Goal: Task Accomplishment & Management: Manage account settings

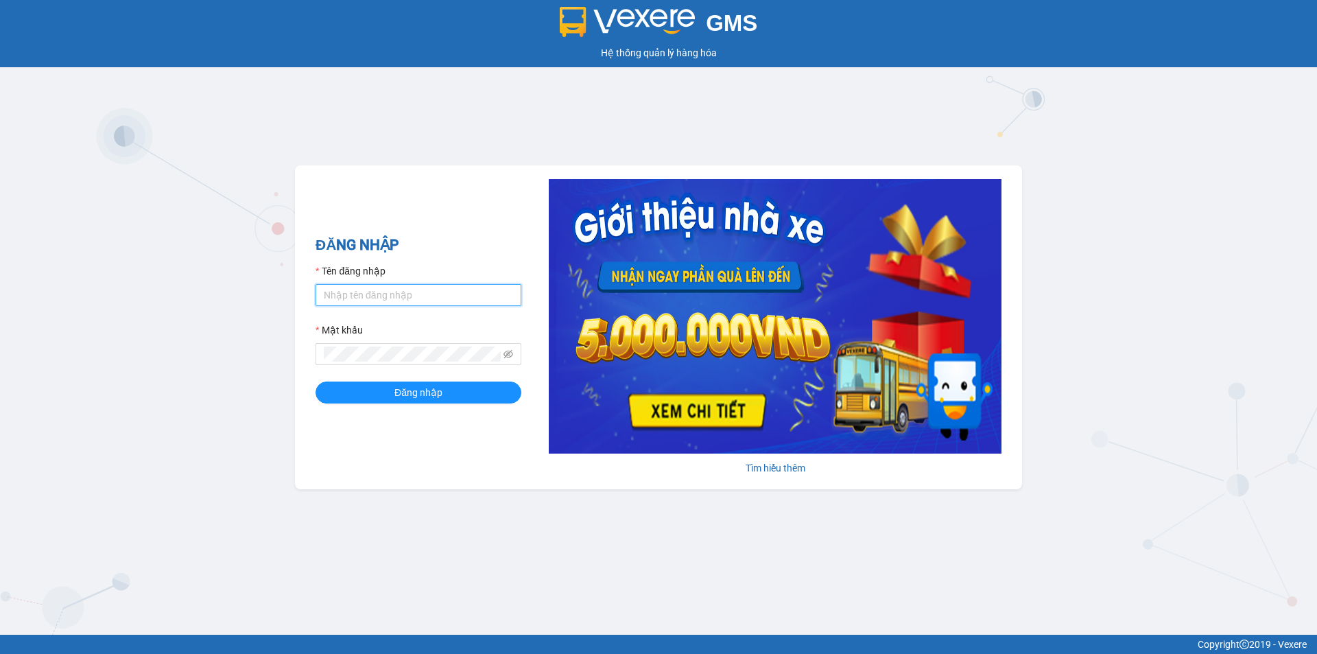
type input "tronghoang.apq"
click at [371, 293] on input "tronghoang.apq" at bounding box center [419, 295] width 206 height 22
click at [360, 397] on button "Đăng nhập" at bounding box center [419, 393] width 206 height 22
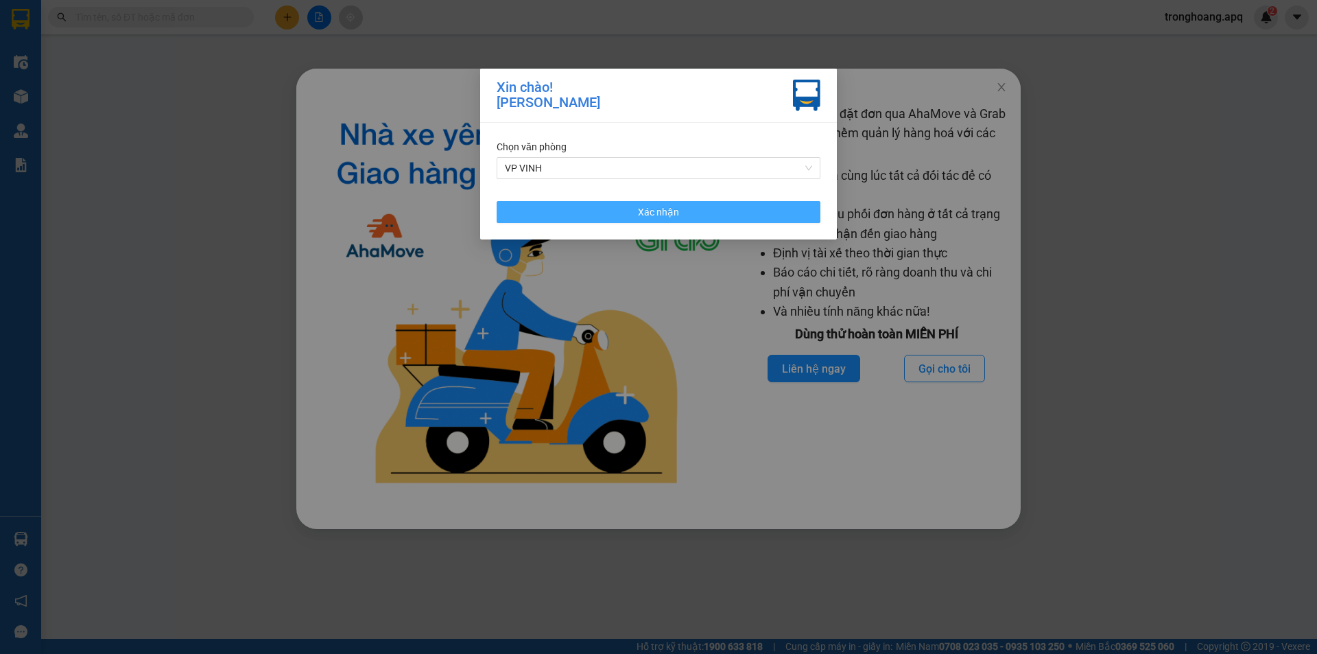
click at [637, 205] on button "Xác nhận" at bounding box center [659, 212] width 324 height 22
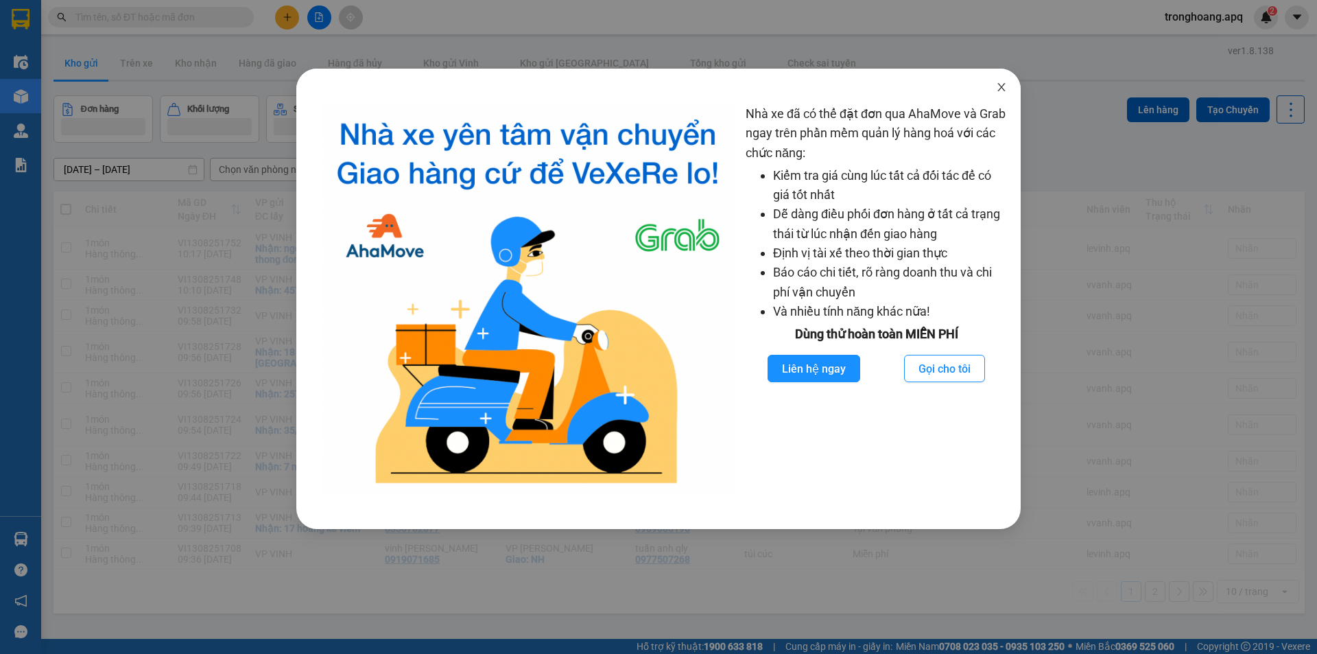
click at [1008, 95] on span "Close" at bounding box center [1002, 88] width 38 height 38
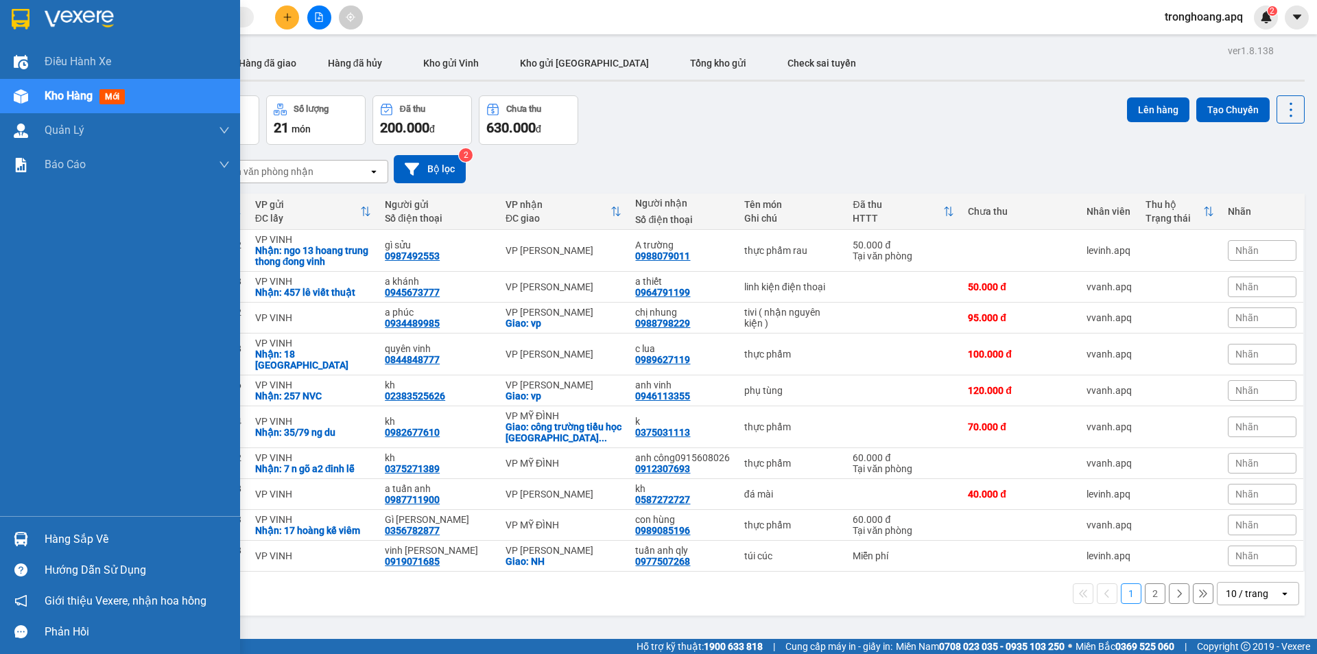
click at [32, 526] on div "Hàng sắp về" at bounding box center [120, 539] width 240 height 31
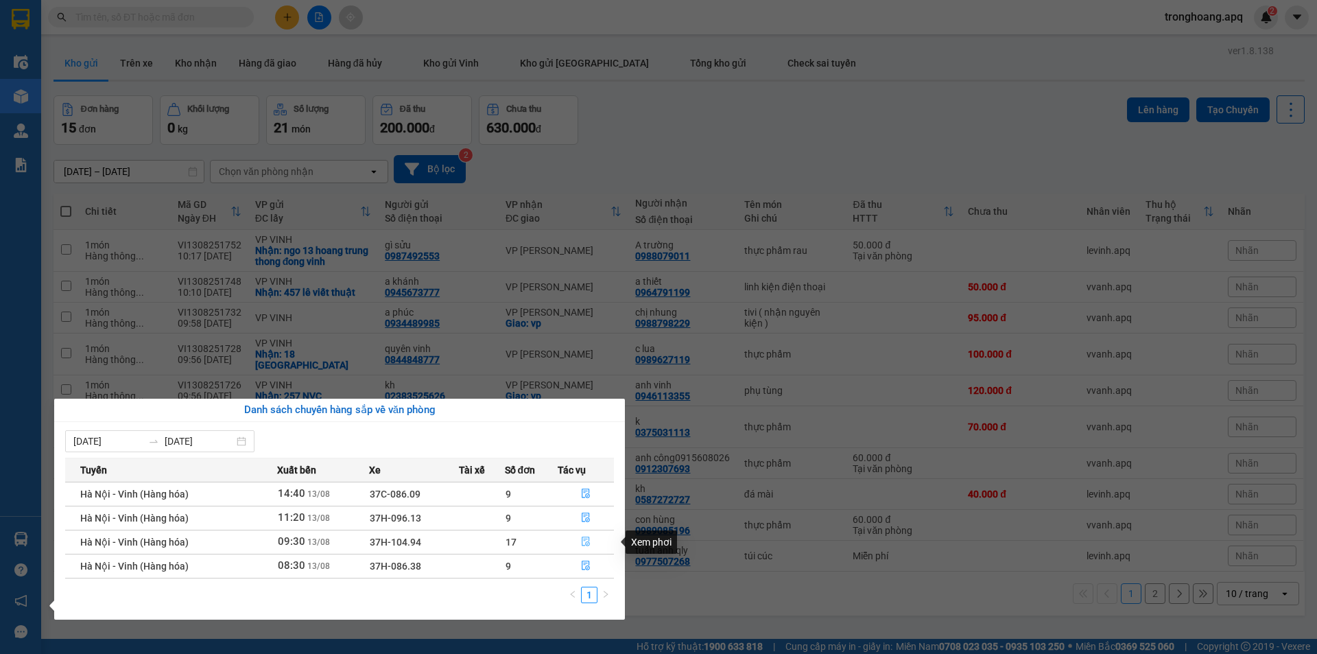
click at [585, 541] on icon "file-done" at bounding box center [586, 542] width 10 height 10
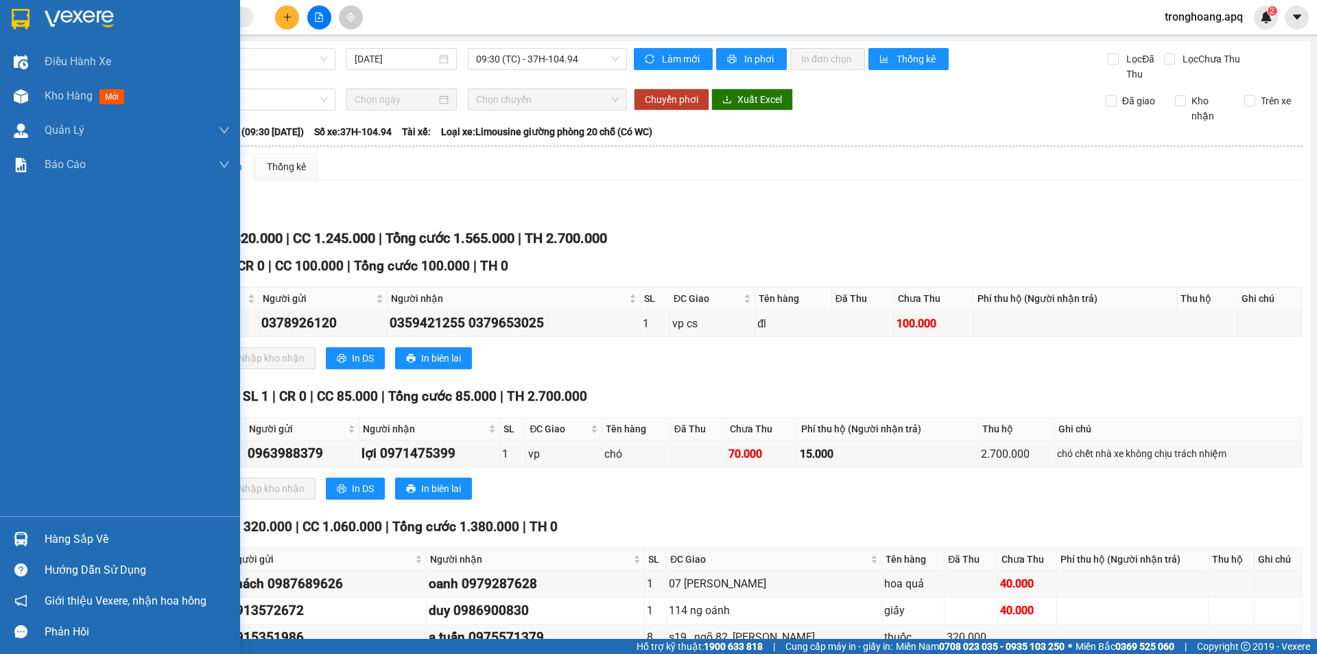
drag, startPoint x: 32, startPoint y: 538, endPoint x: 45, endPoint y: 536, distance: 13.2
click at [38, 537] on div "Hàng sắp về" at bounding box center [120, 539] width 240 height 31
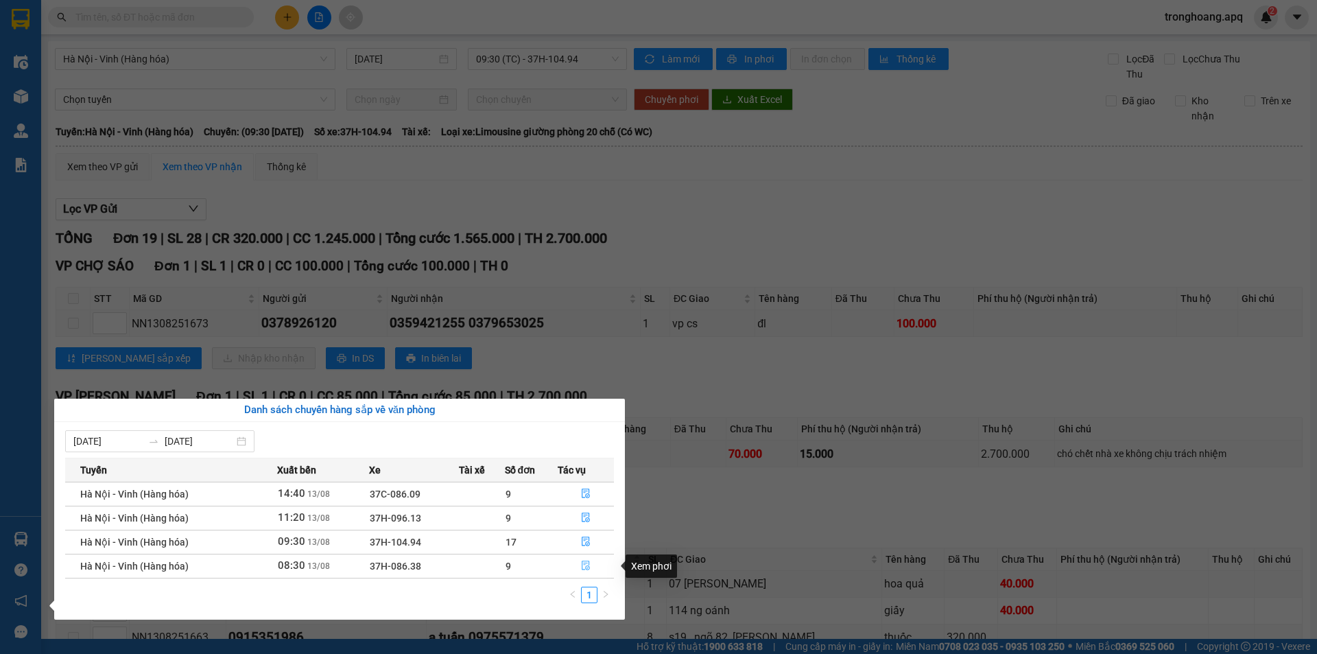
click at [585, 565] on icon "file-done" at bounding box center [586, 566] width 10 height 10
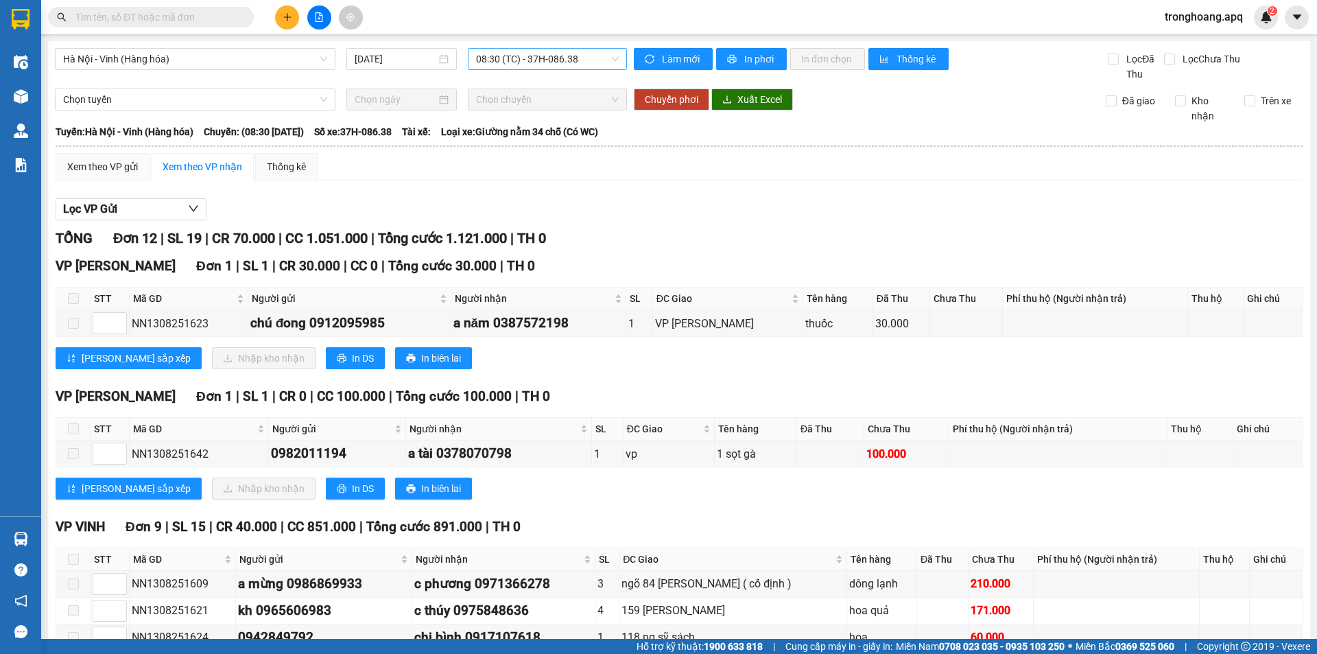
click at [546, 57] on span "08:30 (TC) - 37H-086.38" at bounding box center [547, 59] width 143 height 21
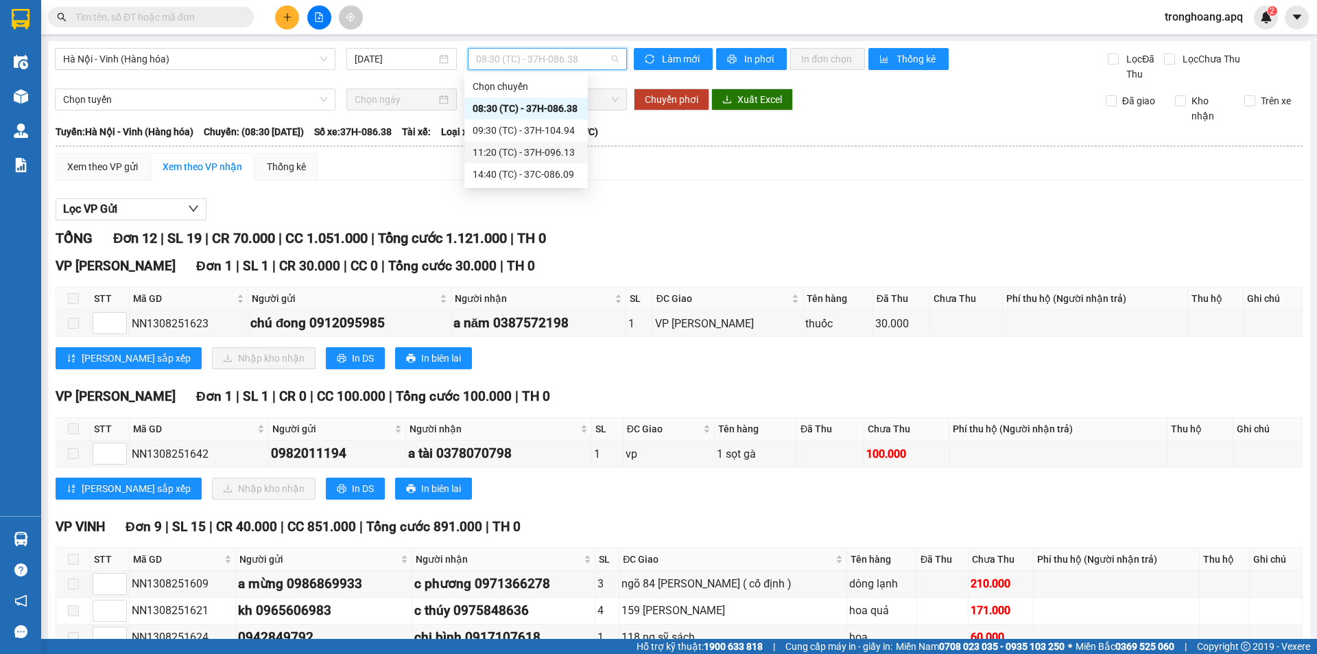
click at [519, 143] on div "11:20 (TC) - 37H-096.13" at bounding box center [527, 152] width 124 height 22
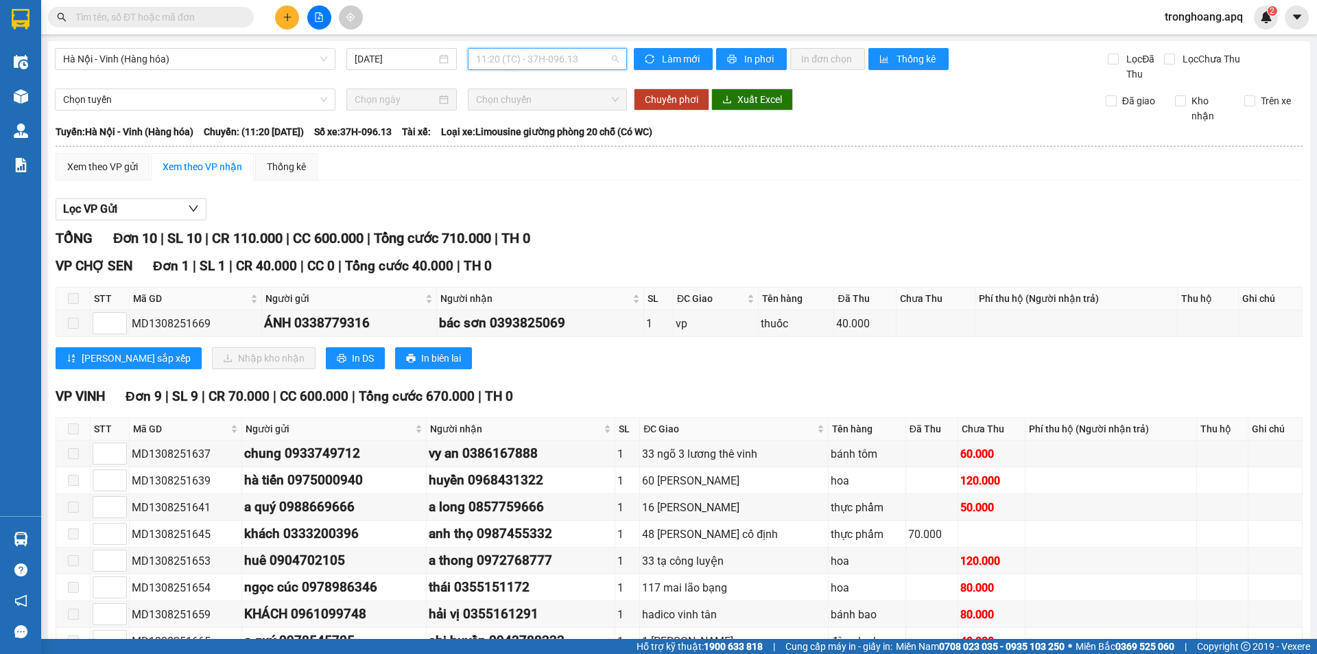
click at [519, 61] on span "11:20 (TC) - 37H-096.13" at bounding box center [547, 59] width 143 height 21
click at [539, 146] on div "11:20 (TC) - 37H-096.13" at bounding box center [526, 152] width 107 height 15
click at [41, 523] on main "[GEOGRAPHIC_DATA] - [GEOGRAPHIC_DATA] (Hàng hóa) [DATE] 11:20 (TC) - 37H-096.13…" at bounding box center [658, 319] width 1317 height 639
click at [24, 543] on img at bounding box center [21, 539] width 14 height 14
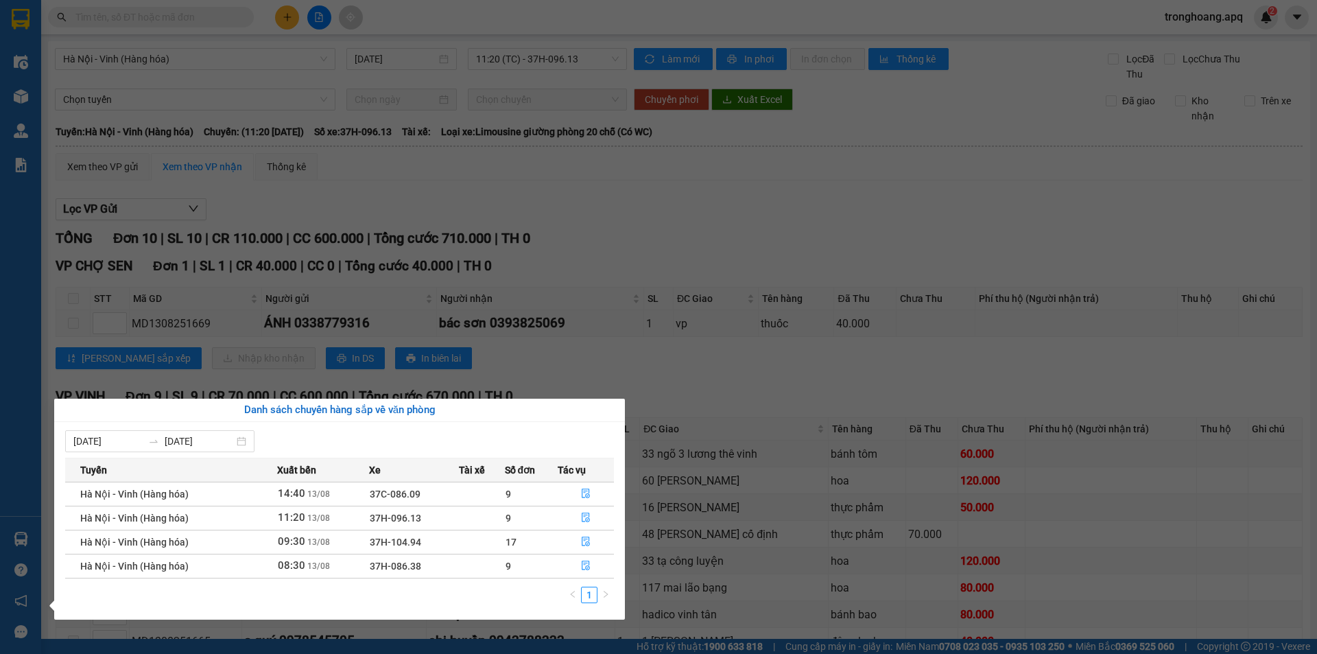
click at [599, 229] on section "Kết quả tìm kiếm ( 0 ) Bộ lọc No Data tronghoang.apq 2 Điều hành xe Kho hàng mớ…" at bounding box center [658, 327] width 1317 height 654
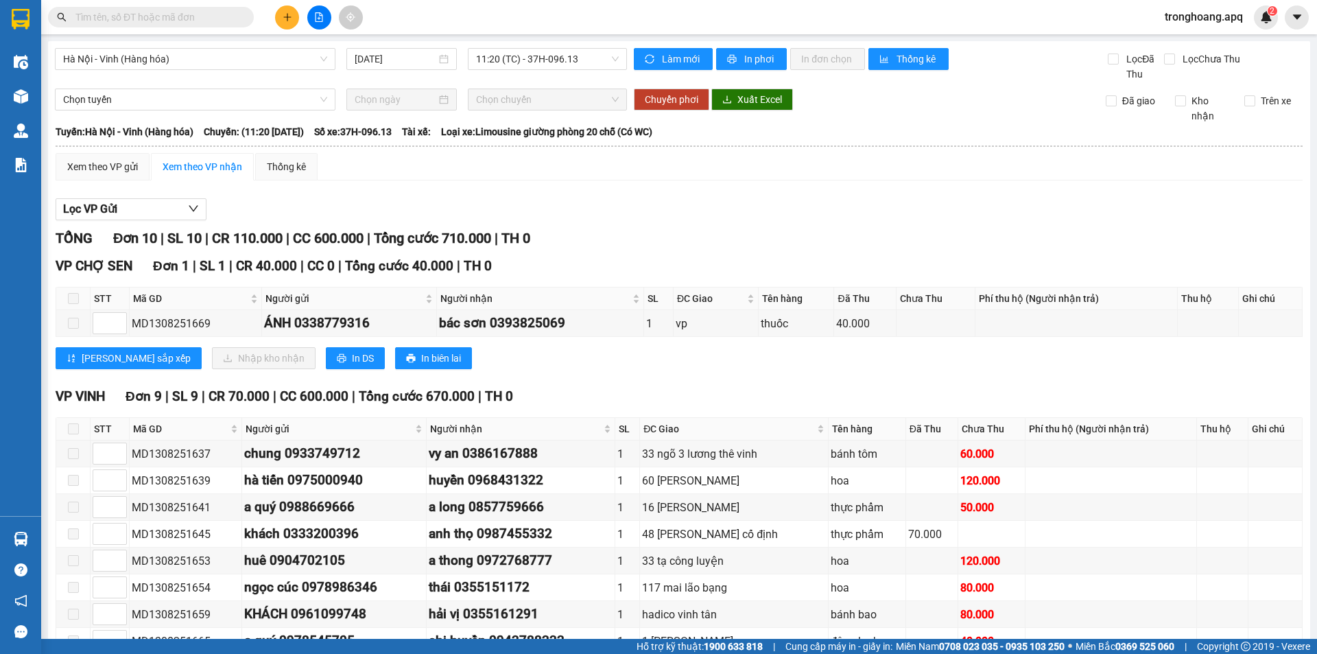
click at [507, 47] on div "[GEOGRAPHIC_DATA] - [GEOGRAPHIC_DATA] (Hàng hóa) [DATE] 11:20 (TC) - 37H-096.13…" at bounding box center [679, 393] width 1263 height 704
click at [538, 61] on span "11:20 (TC) - 37H-096.13" at bounding box center [547, 59] width 143 height 21
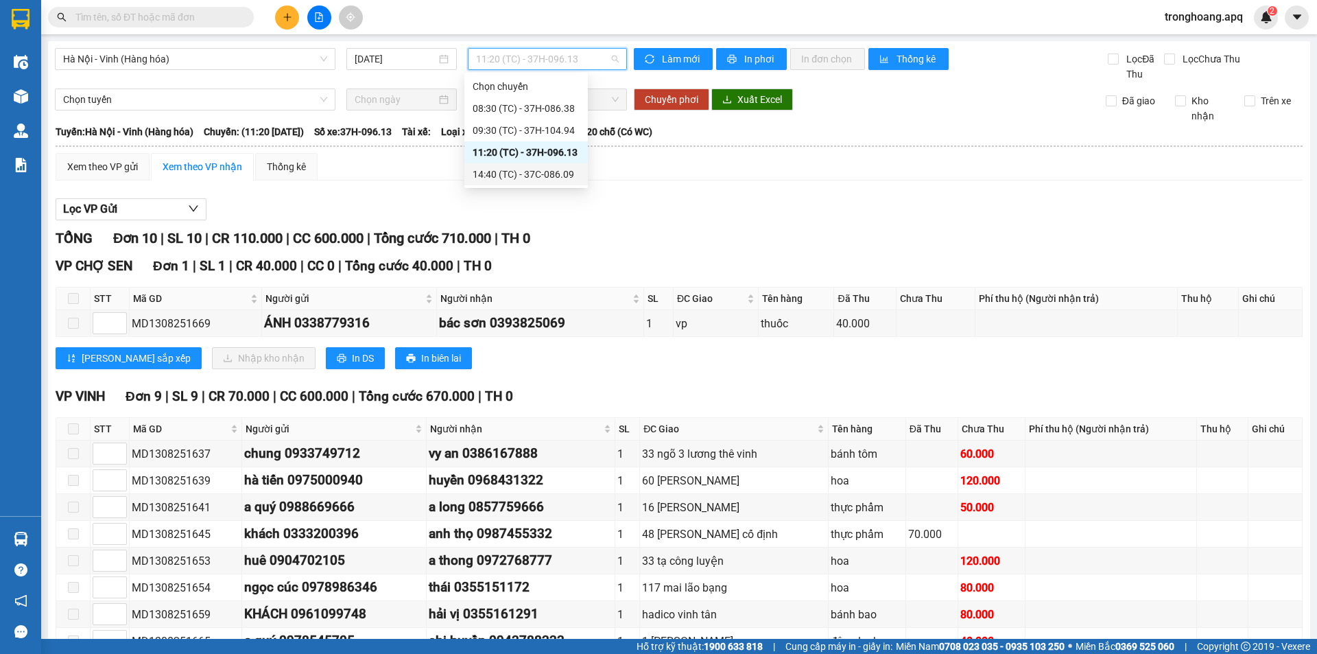
click at [538, 168] on div "14:40 (TC) - 37C-086.09" at bounding box center [526, 174] width 107 height 15
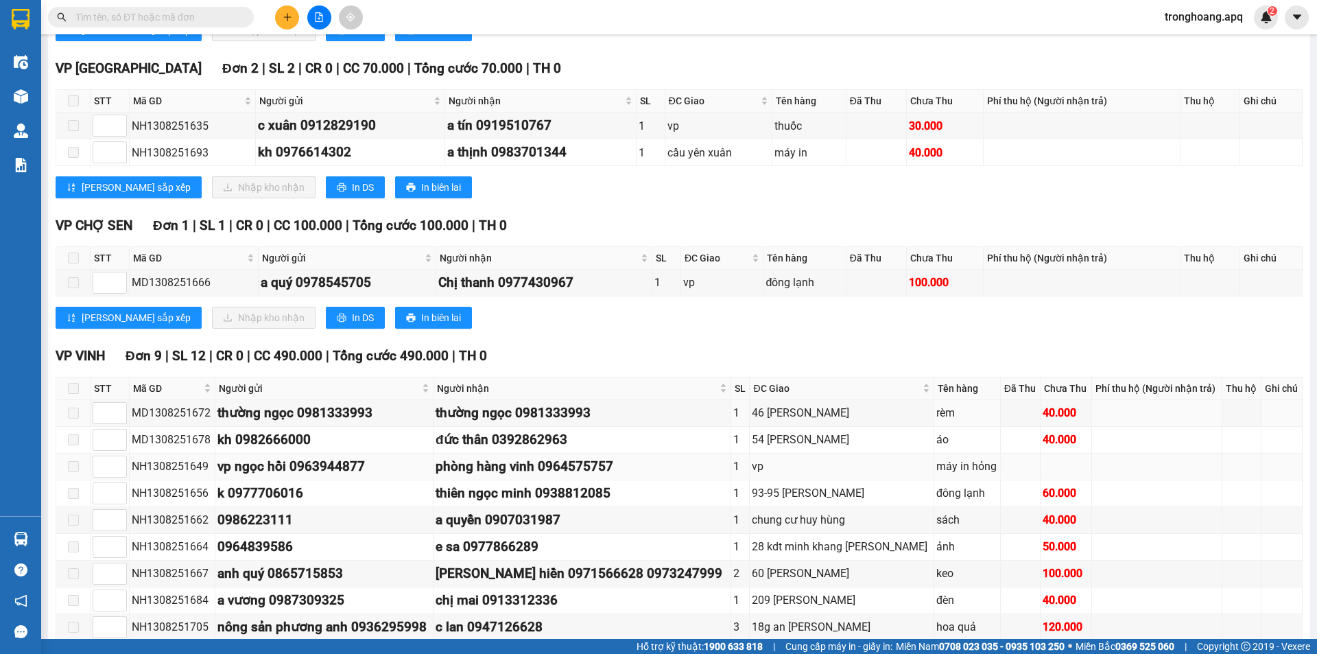
scroll to position [401, 0]
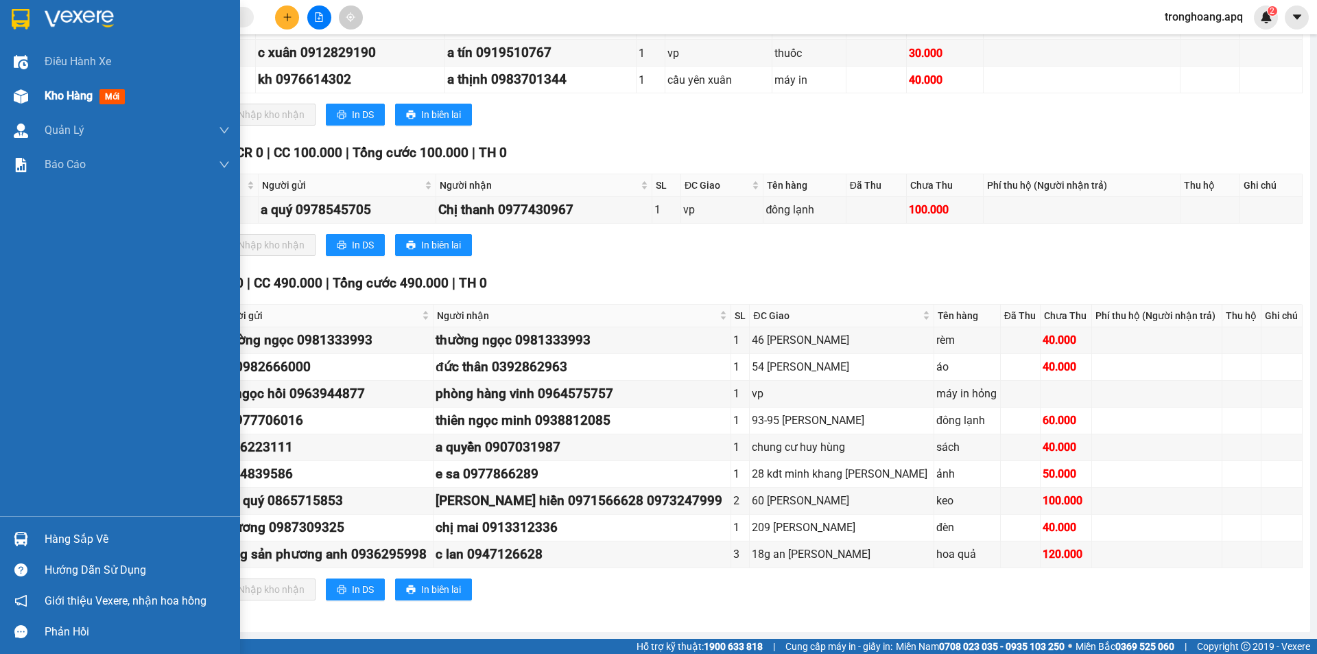
click at [24, 92] on img at bounding box center [21, 96] width 14 height 14
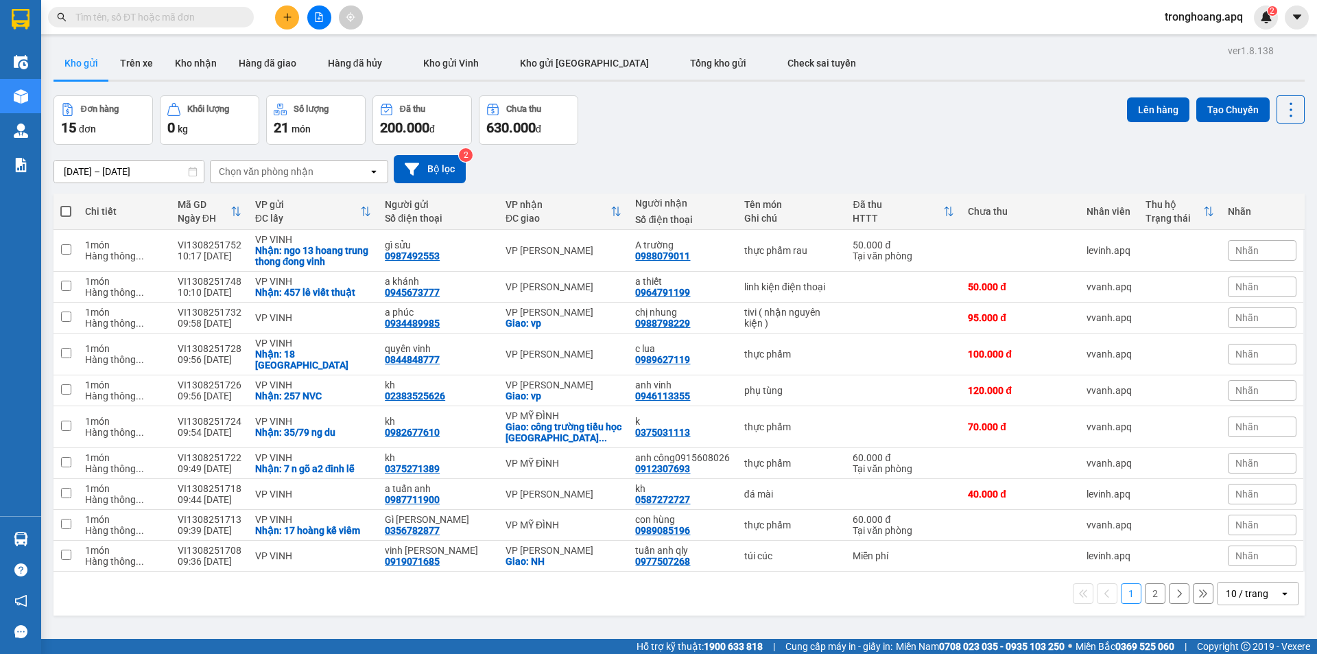
click at [726, 128] on div "Đơn hàng 15 đơn Khối lượng 0 kg Số lượng 21 món Đã thu 200.000 đ Chưa thu 630.0…" at bounding box center [680, 119] width 1252 height 49
click at [201, 66] on button "Kho nhận" at bounding box center [196, 63] width 64 height 33
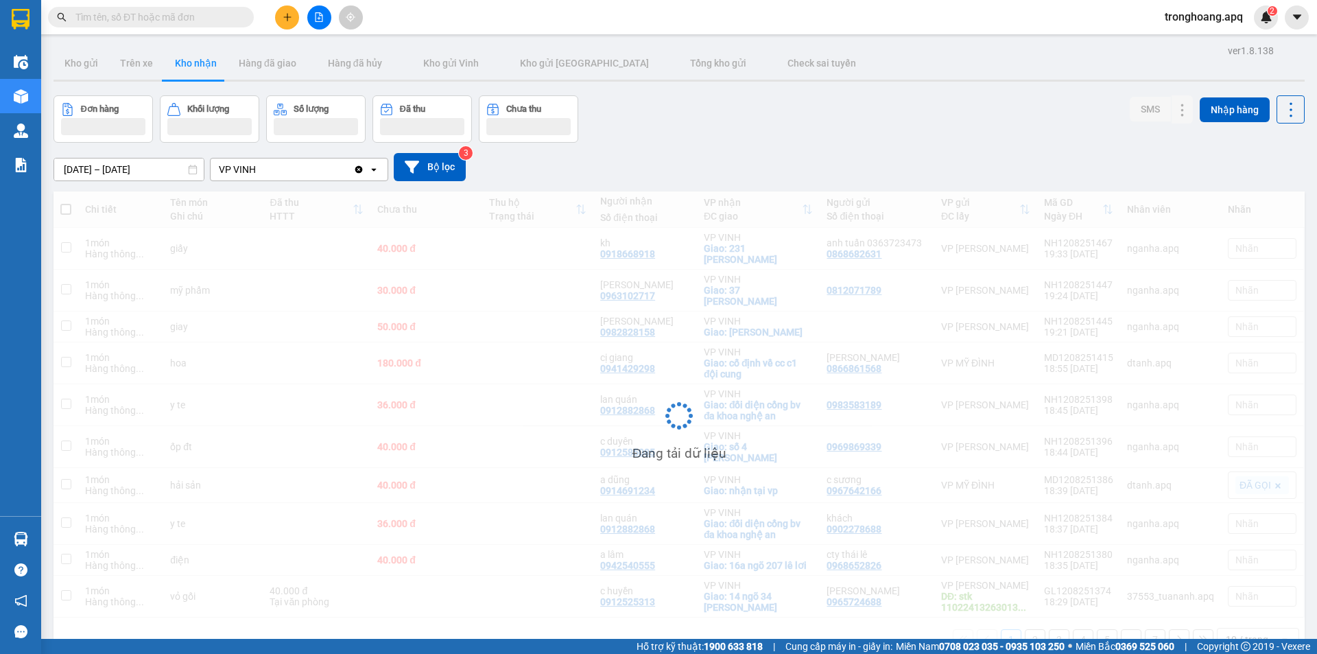
click at [749, 169] on div "[DATE] – [DATE] Press the down arrow key to interact with the calendar and sele…" at bounding box center [680, 167] width 1252 height 28
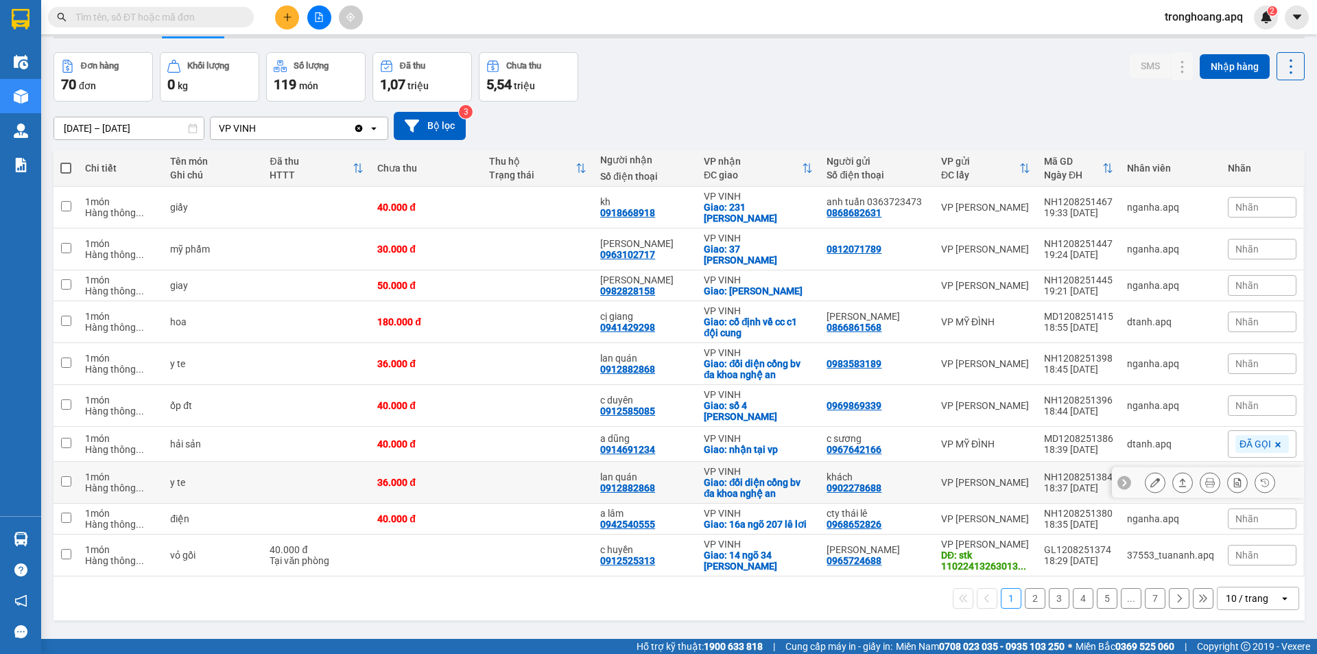
scroll to position [63, 0]
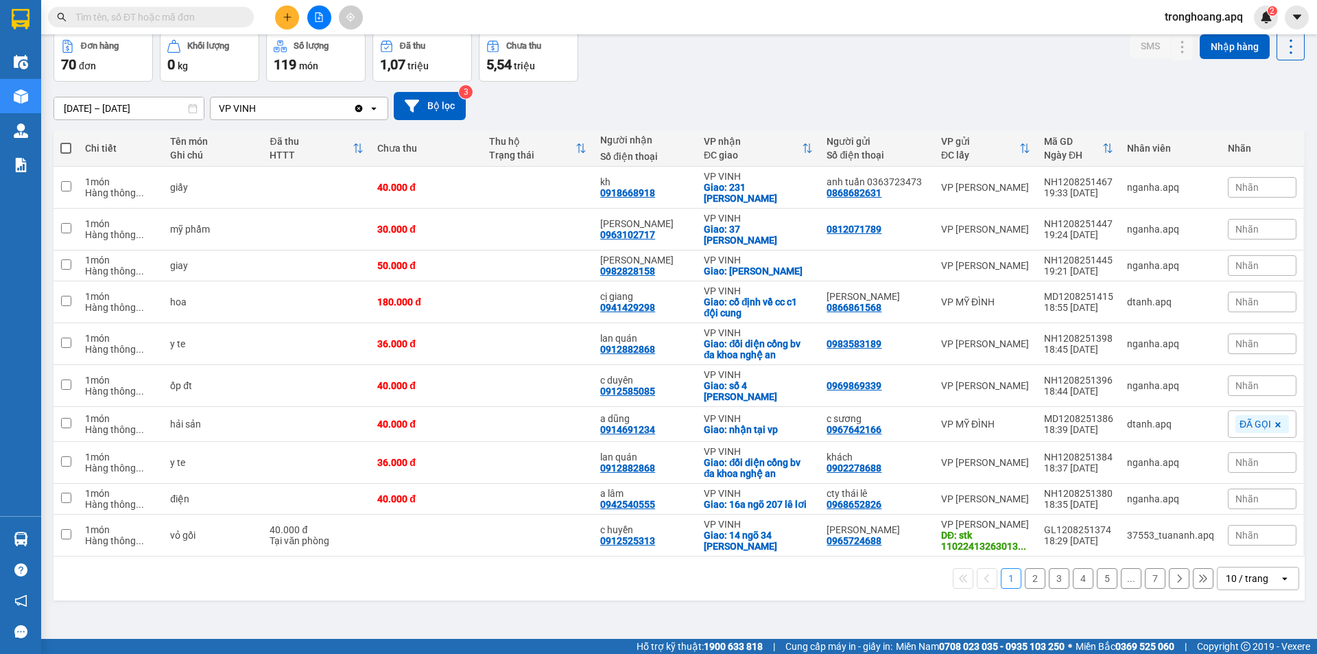
click at [1218, 569] on div "10 / trang" at bounding box center [1249, 578] width 62 height 22
click at [1239, 536] on span "100 / trang" at bounding box center [1242, 537] width 49 height 14
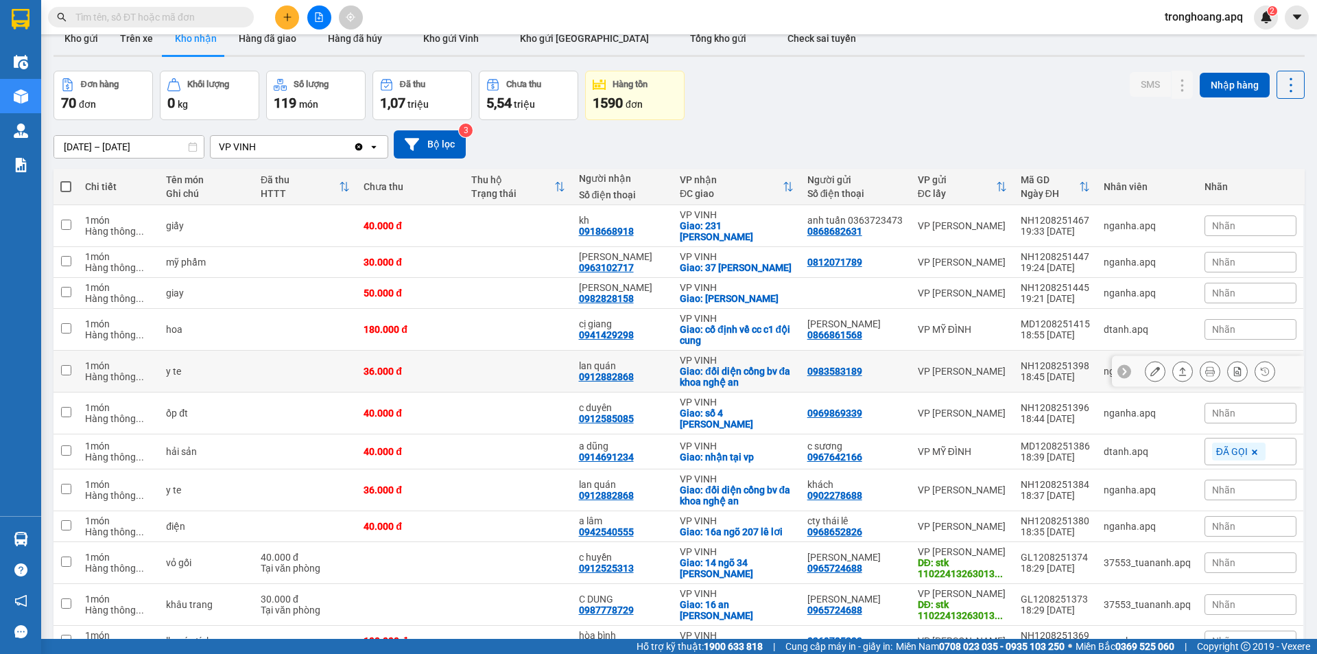
scroll to position [0, 0]
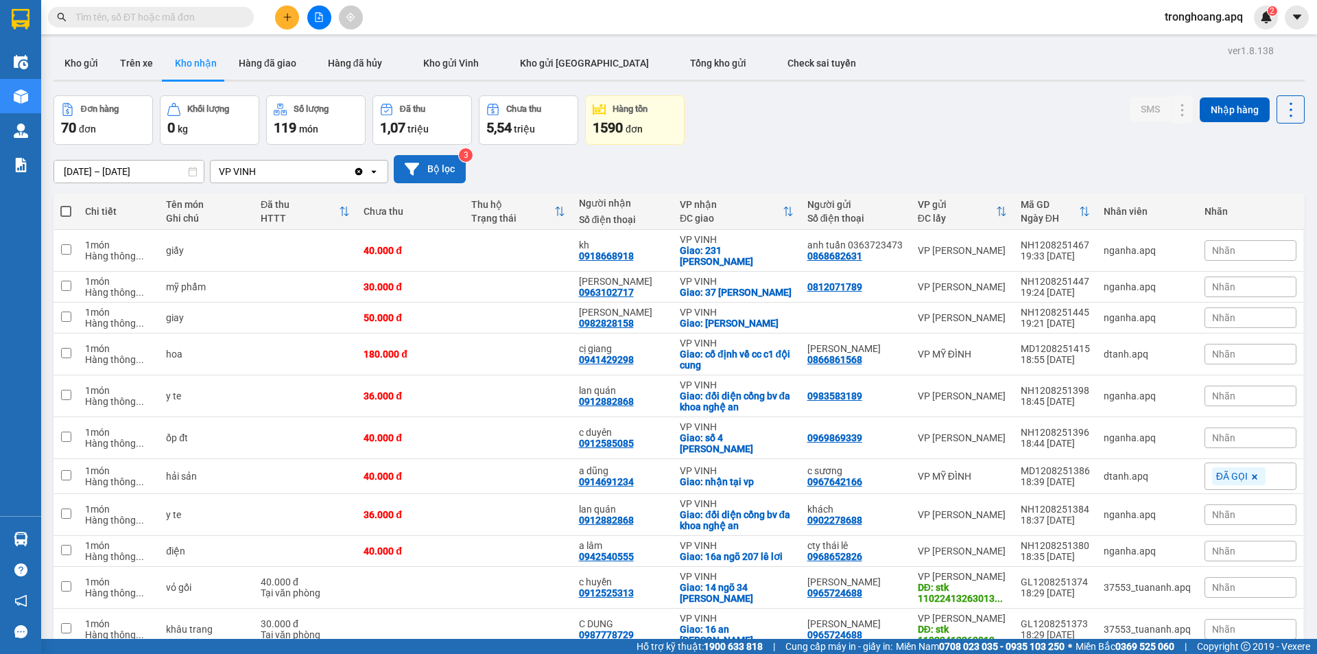
click at [428, 161] on button "Bộ lọc" at bounding box center [430, 169] width 72 height 28
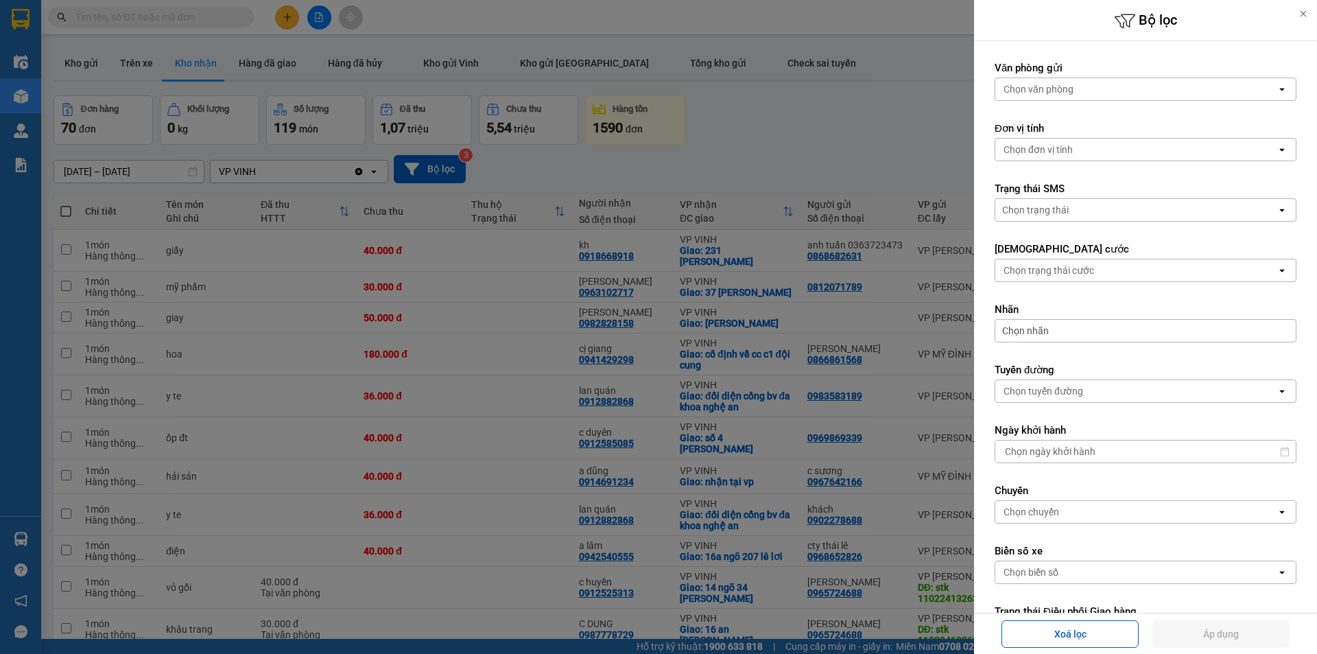
scroll to position [241, 0]
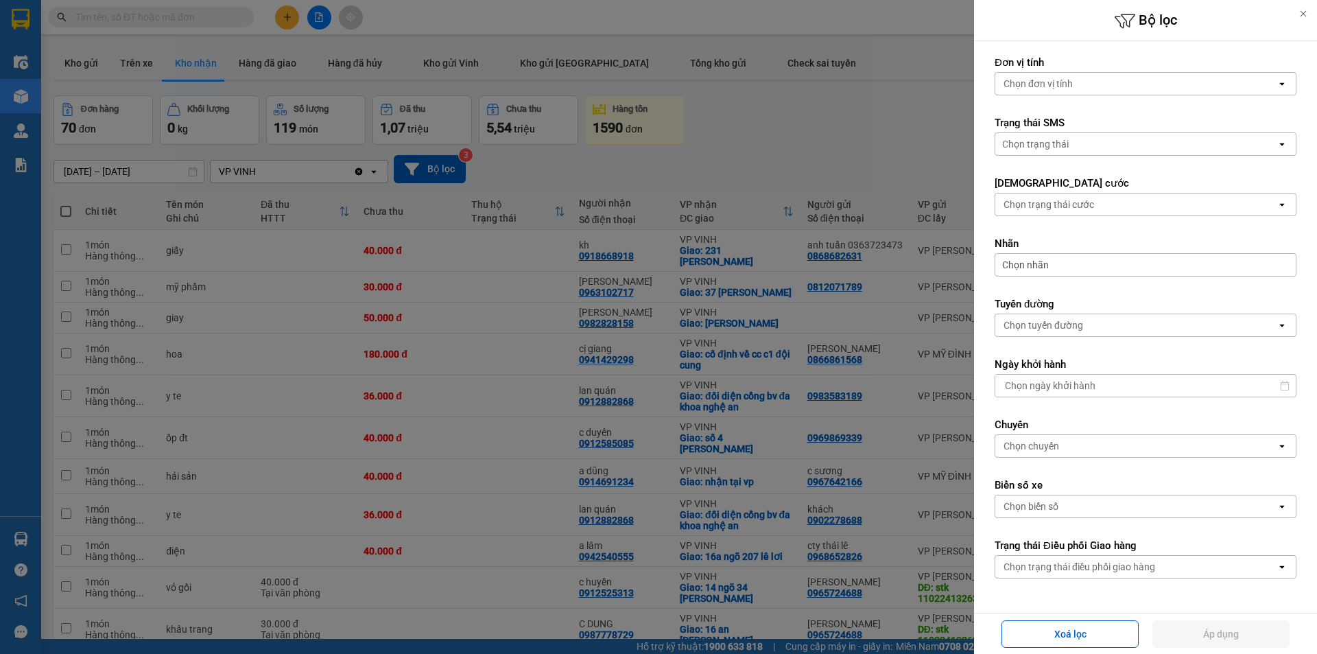
click at [1090, 561] on div "Chọn trạng thái điều phối giao hàng" at bounding box center [1080, 567] width 152 height 14
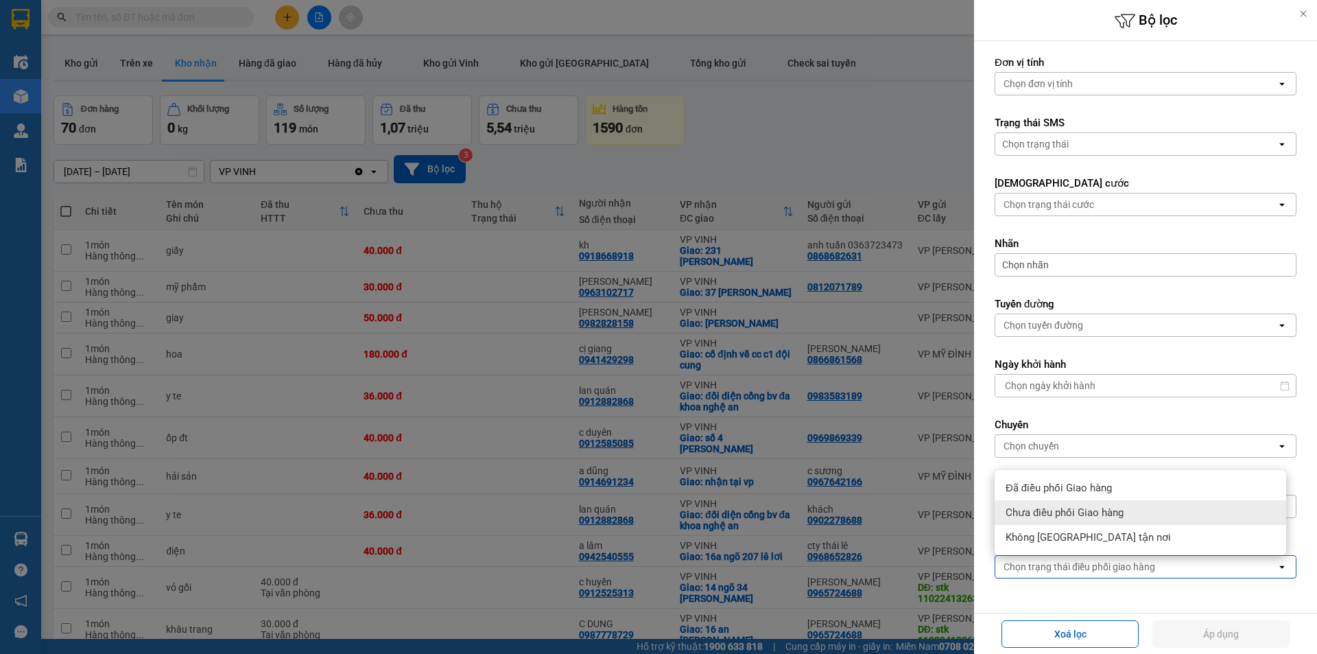
drag, startPoint x: 1075, startPoint y: 513, endPoint x: 1118, endPoint y: 556, distance: 61.6
click at [1075, 513] on span "Chưa điều phối Giao hàng" at bounding box center [1065, 513] width 118 height 14
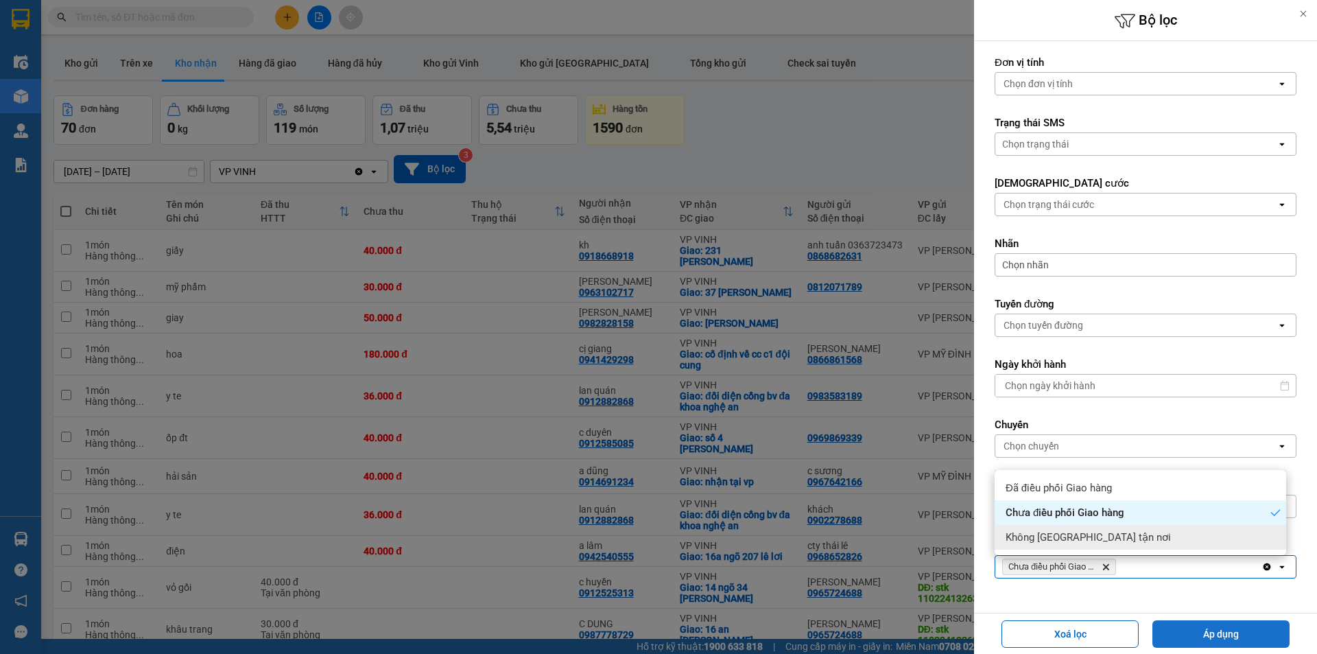
click at [1188, 630] on button "Áp dụng" at bounding box center [1221, 633] width 137 height 27
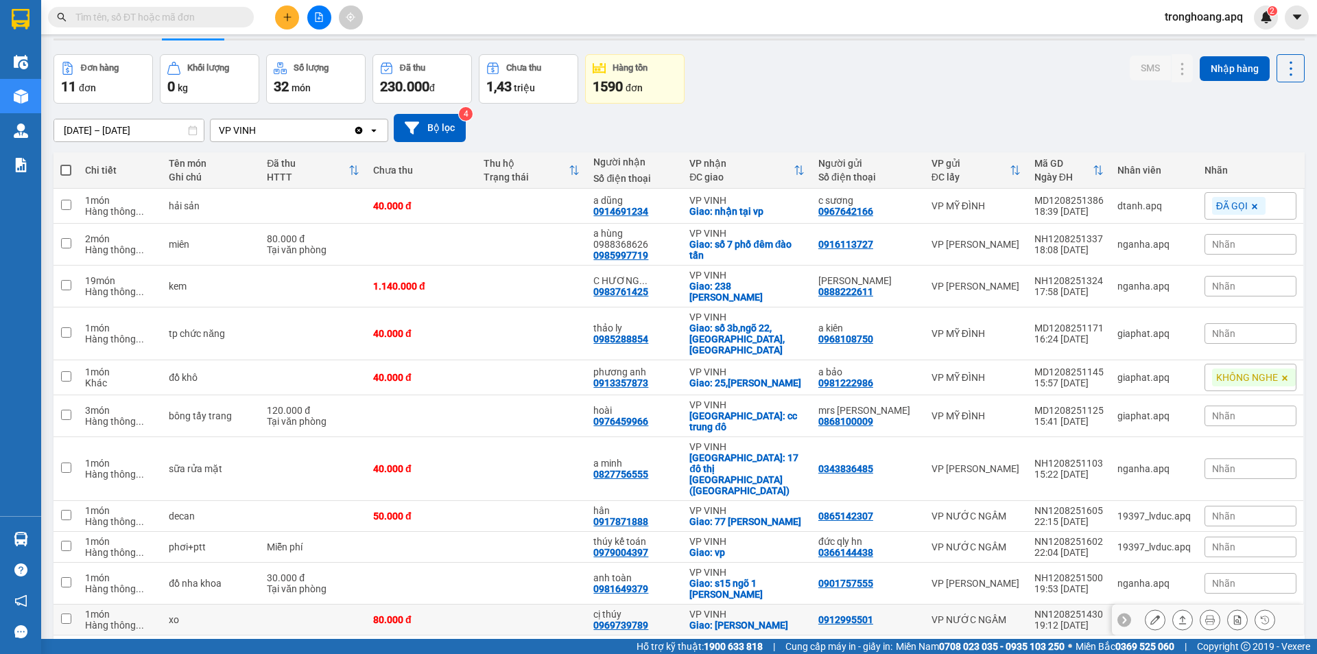
scroll to position [63, 0]
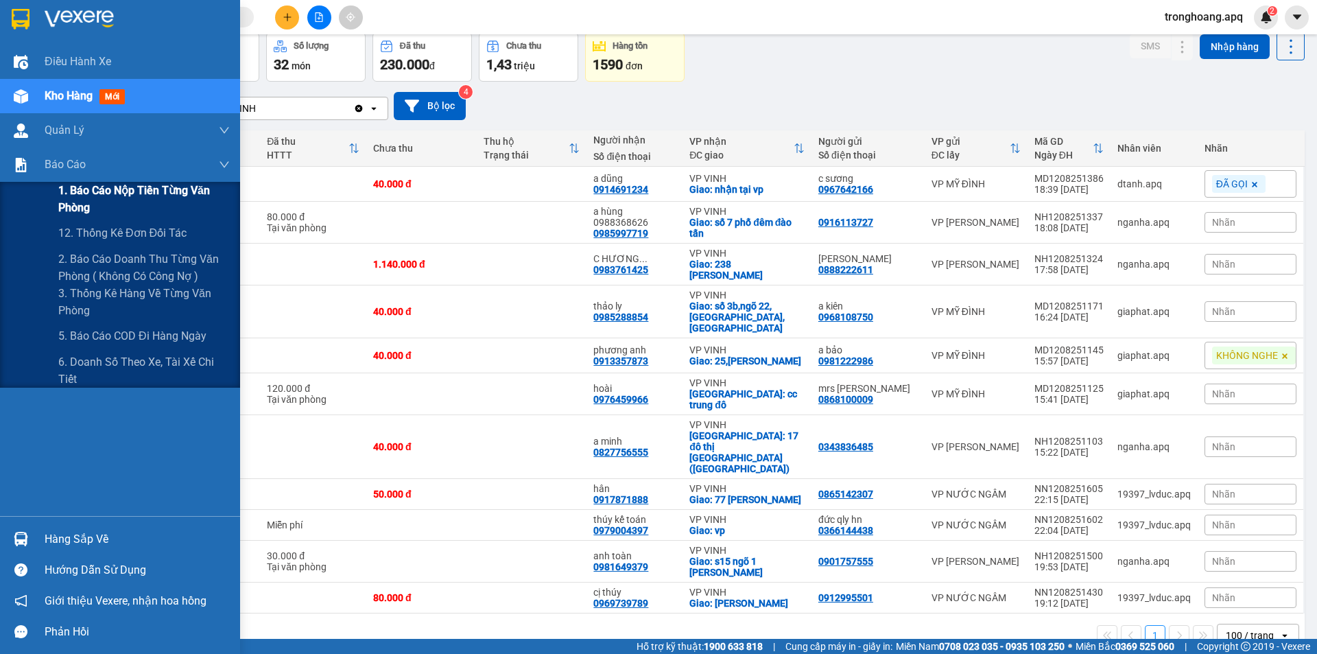
click at [118, 203] on span "1. Báo cáo nộp tiền từng văn phòng" at bounding box center [144, 199] width 172 height 34
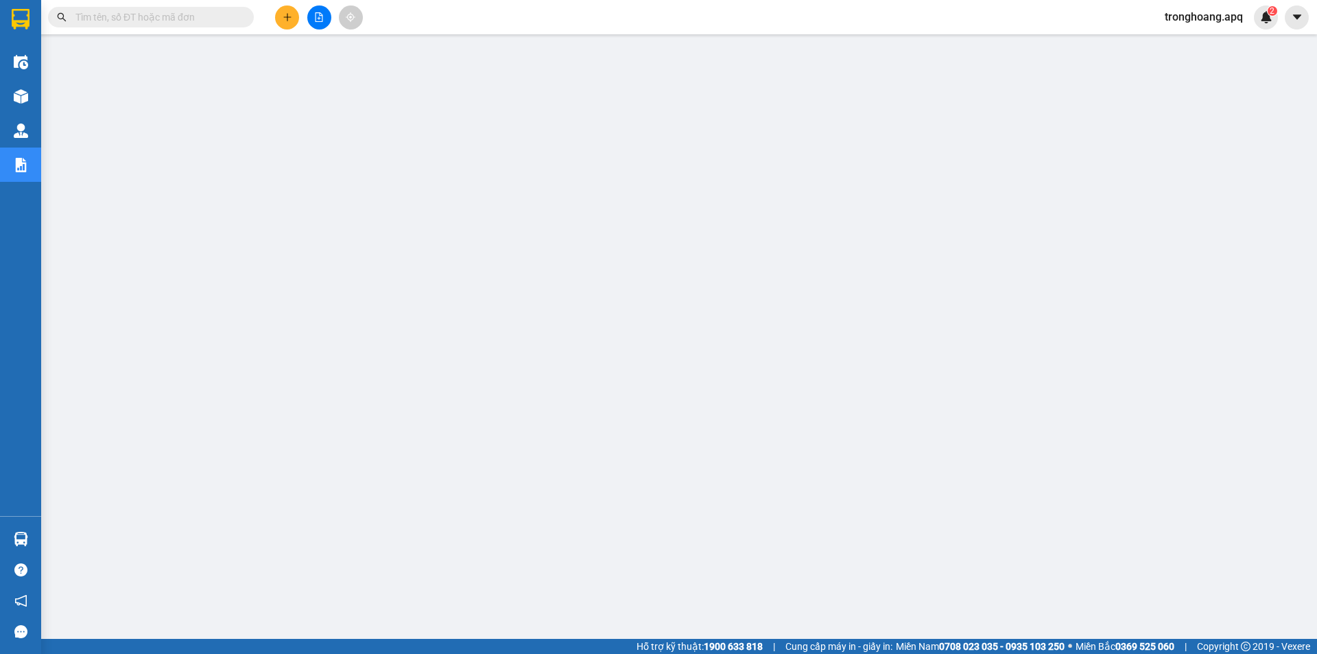
click at [329, 27] on div at bounding box center [319, 17] width 103 height 24
click at [322, 25] on button at bounding box center [319, 17] width 24 height 24
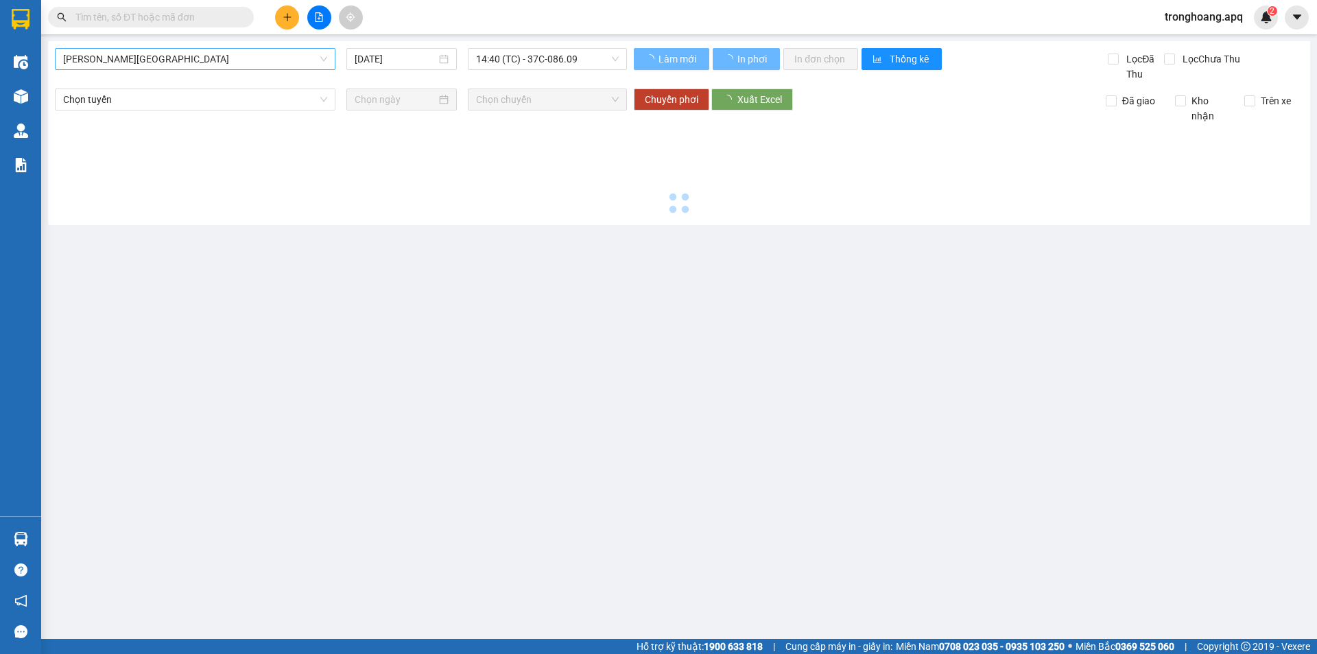
click at [147, 59] on span "[PERSON_NAME][GEOGRAPHIC_DATA]" at bounding box center [195, 59] width 264 height 21
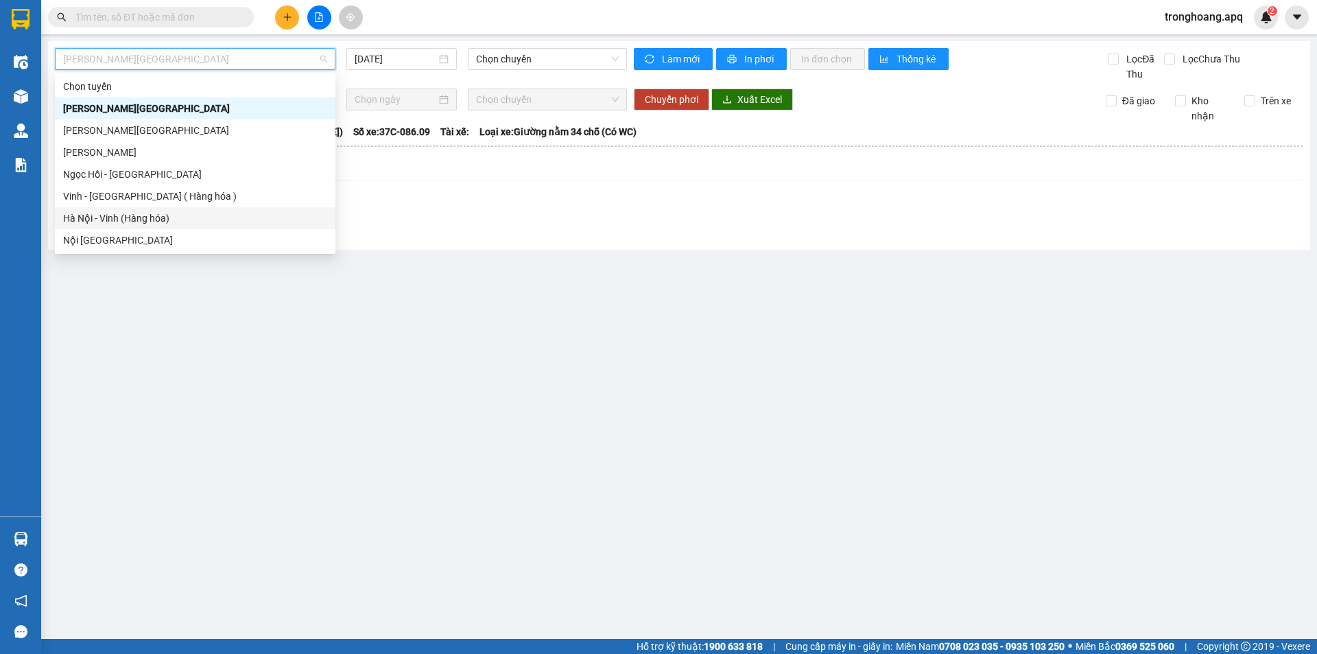
click at [144, 211] on div "Hà Nội - Vinh (Hàng hóa)" at bounding box center [195, 218] width 264 height 15
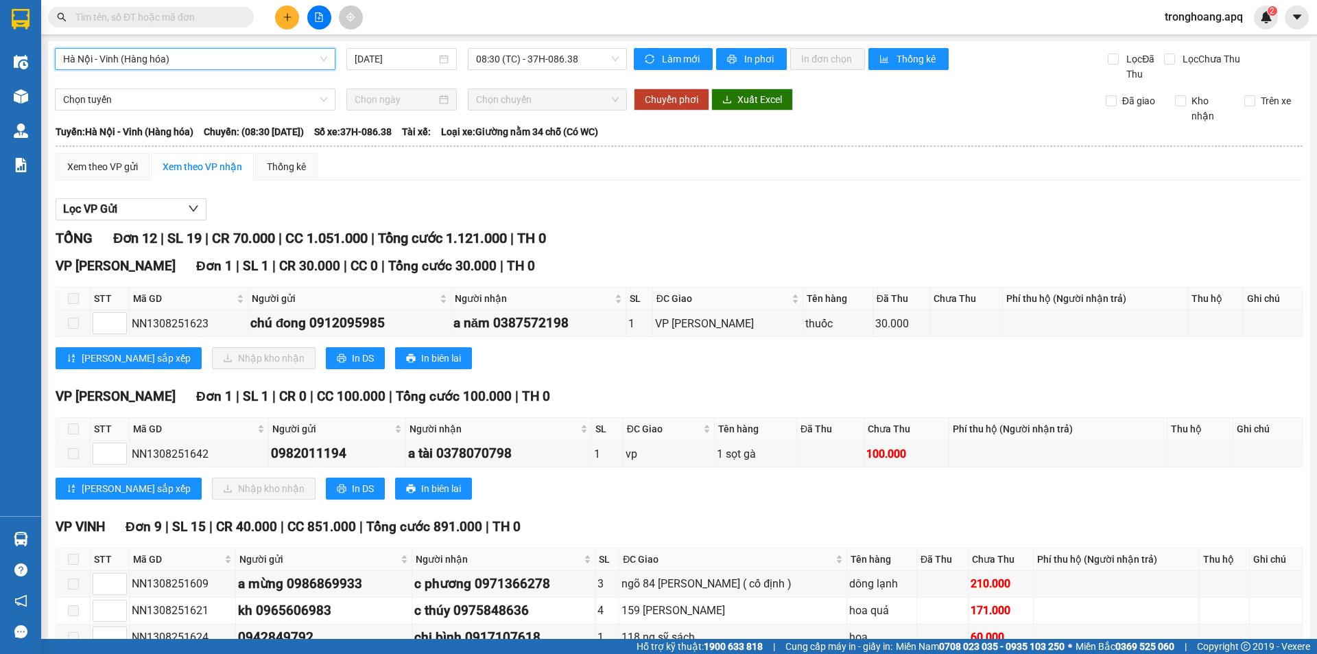
click at [364, 32] on div "Kết quả tìm kiếm ( 0 ) Bộ lọc No Data tronghoang.apq 2" at bounding box center [658, 17] width 1317 height 34
click at [371, 59] on input "[DATE]" at bounding box center [396, 58] width 82 height 15
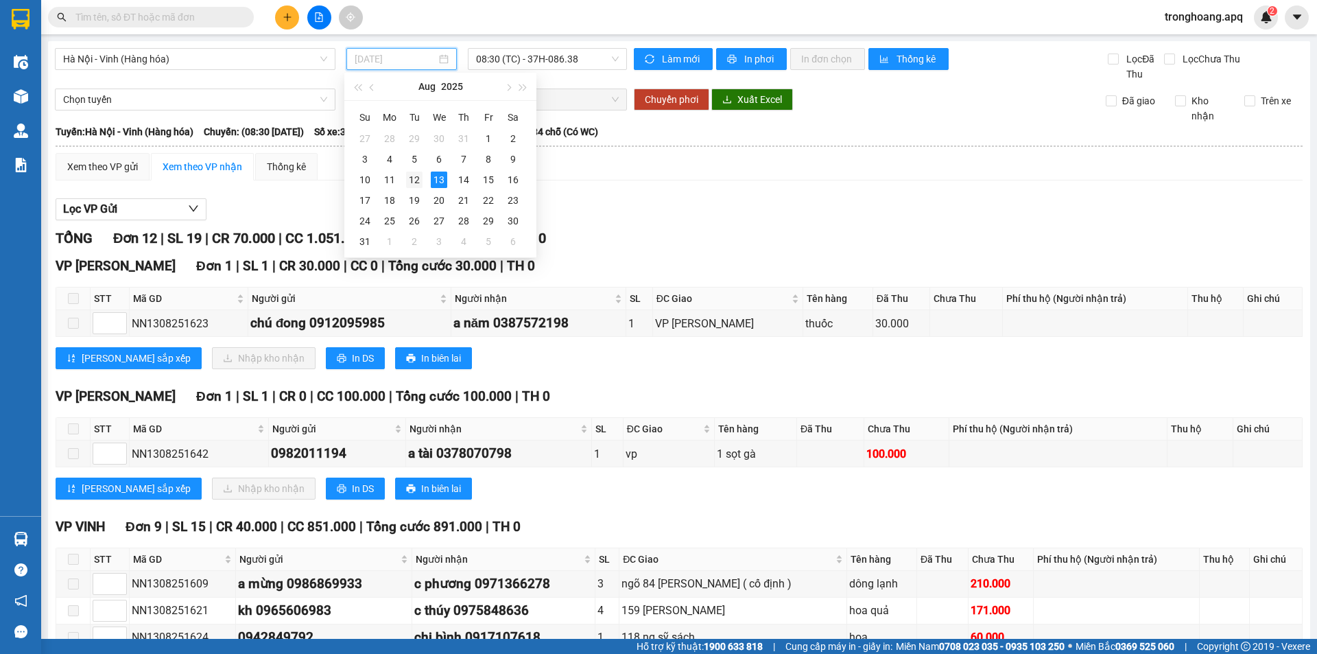
click at [421, 181] on div "12" at bounding box center [414, 180] width 16 height 16
type input "[DATE]"
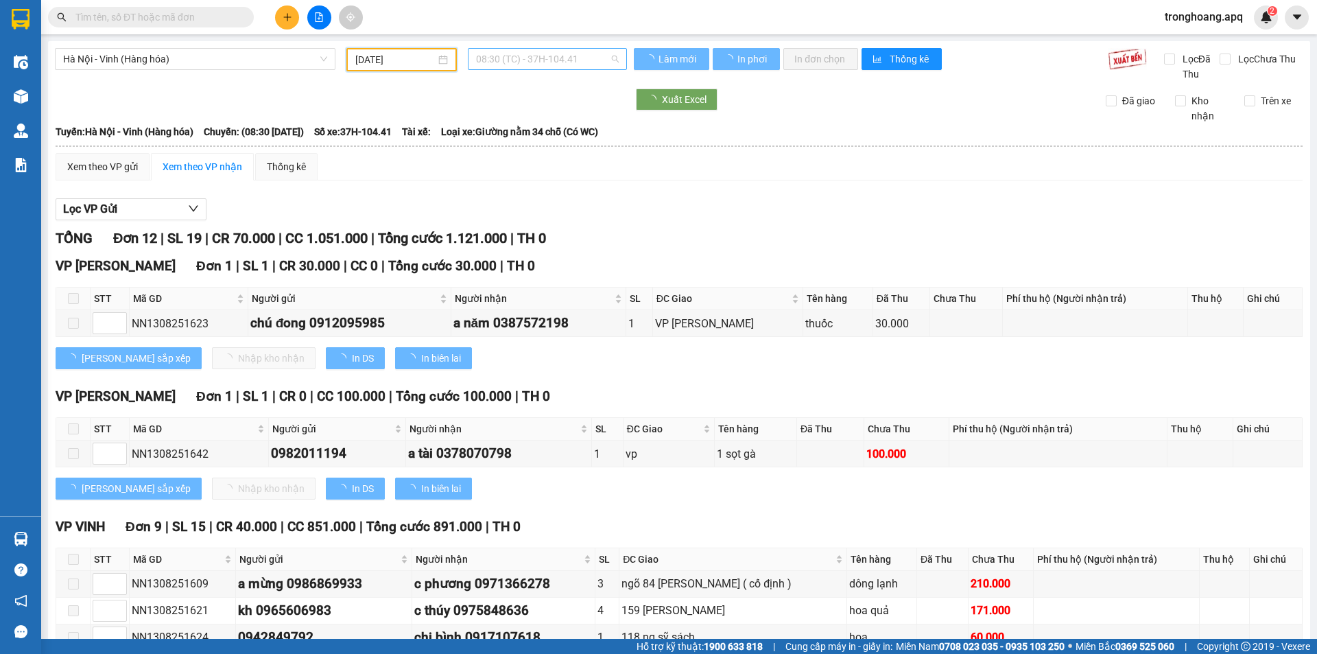
click at [572, 58] on span "08:30 (TC) - 37H-104.41" at bounding box center [547, 59] width 143 height 21
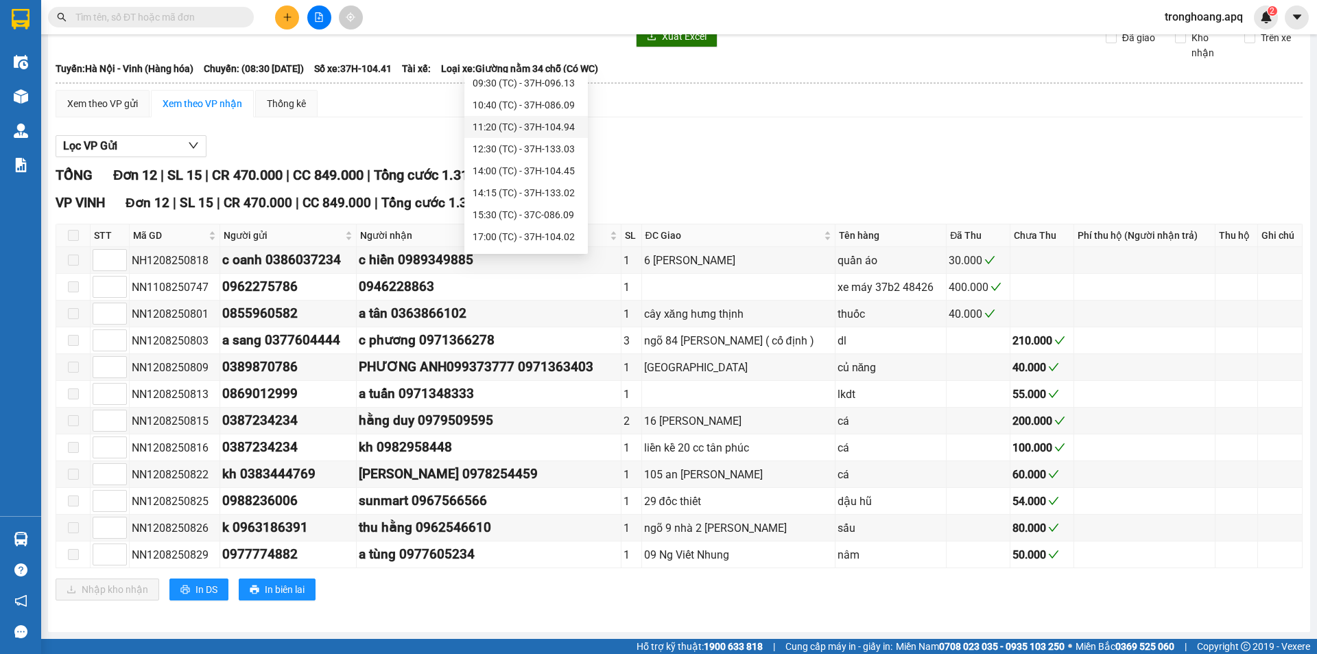
scroll to position [69, 0]
click at [561, 211] on div "17:00 (TC) - 37H-104.02" at bounding box center [526, 215] width 107 height 15
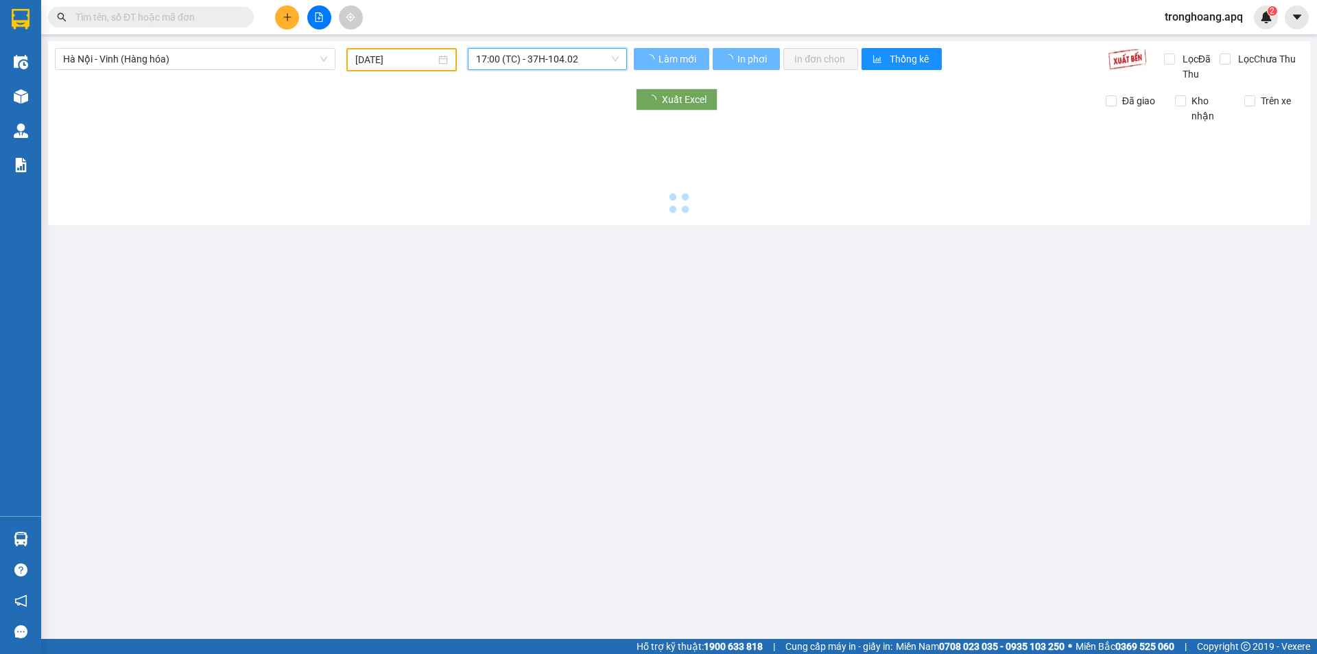
scroll to position [0, 0]
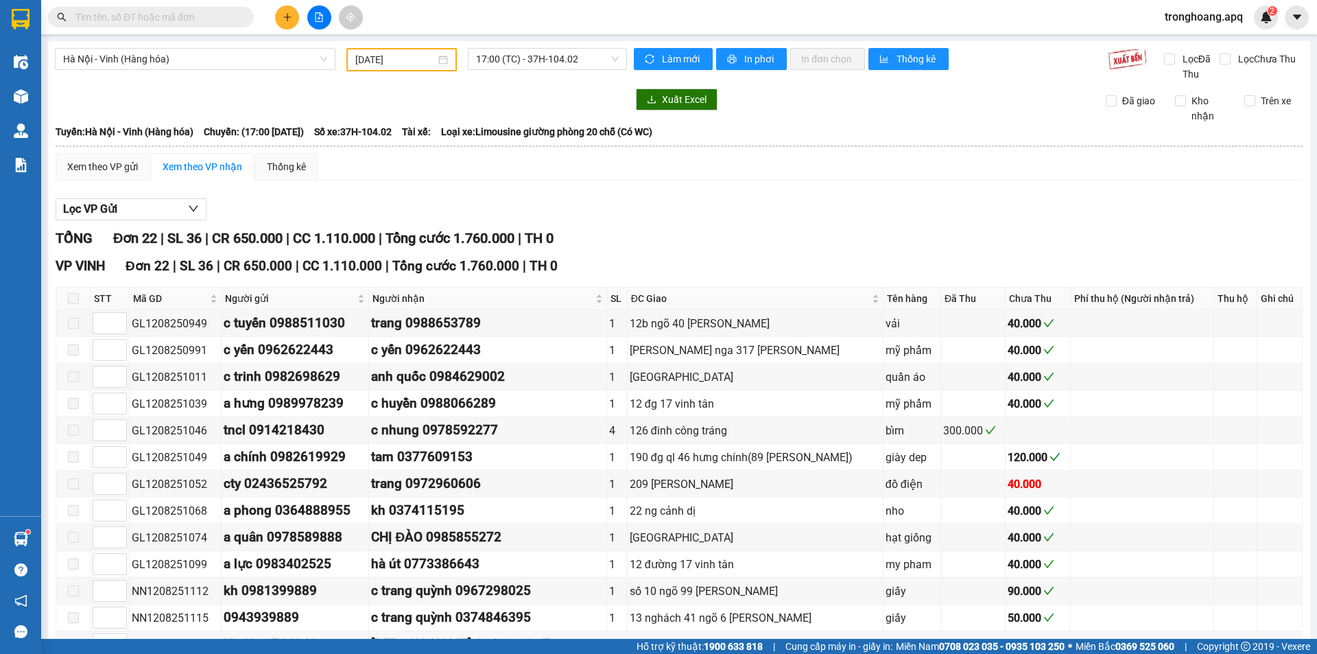
click at [47, 110] on main "[GEOGRAPHIC_DATA] - [GEOGRAPHIC_DATA] (Hàng hóa) [DATE] 17:00 (TC) - 37H-104.02…" at bounding box center [658, 319] width 1317 height 639
click at [14, 91] on img at bounding box center [21, 96] width 14 height 14
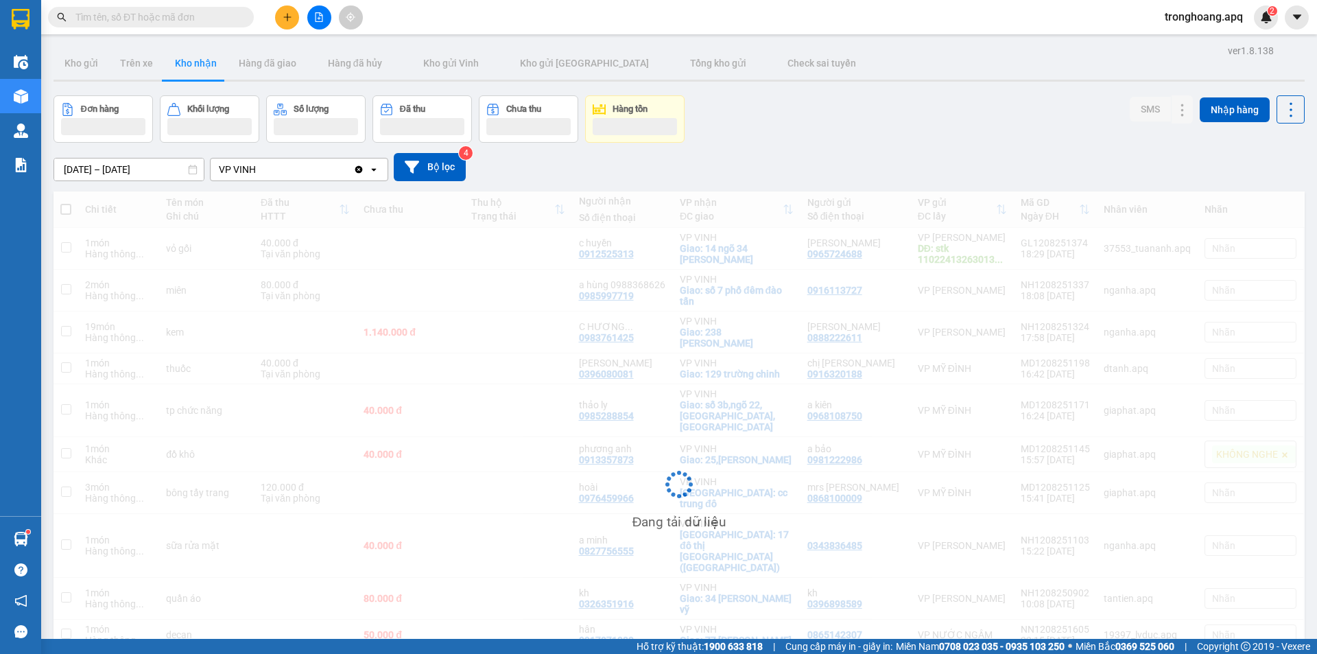
click at [717, 145] on div "[DATE] – [DATE] Press the down arrow key to interact with the calendar and sele…" at bounding box center [680, 167] width 1252 height 49
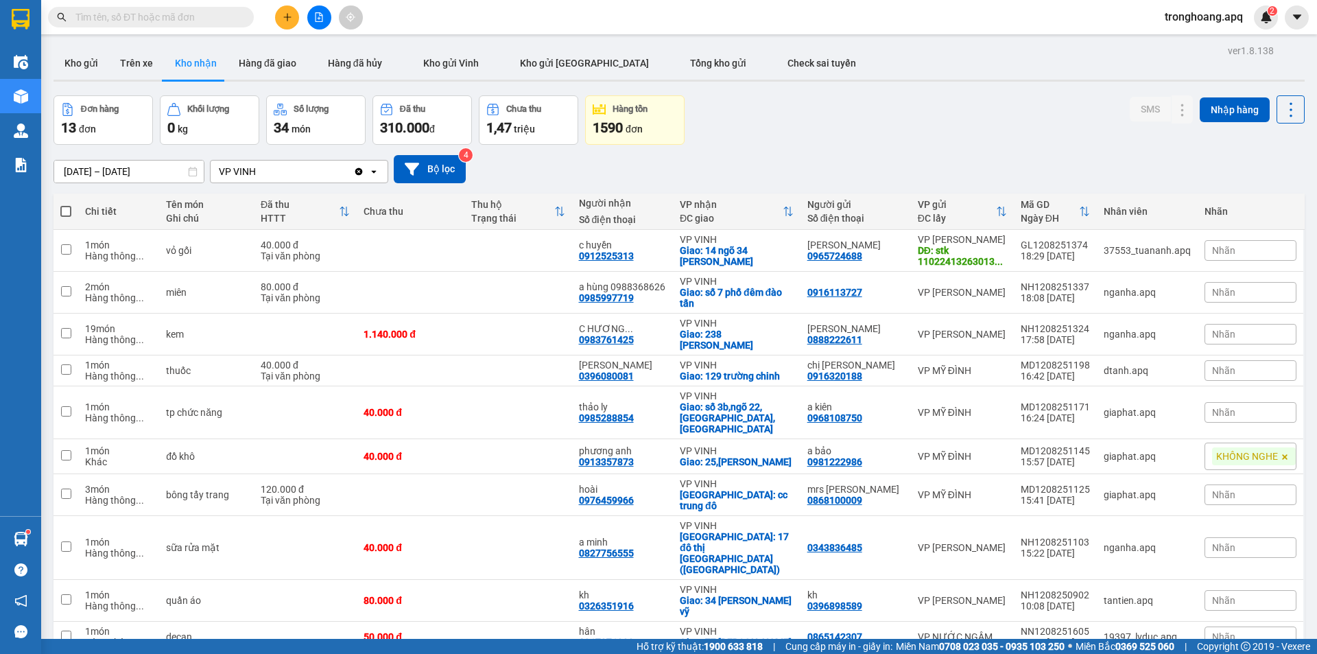
click at [815, 132] on div "Đơn hàng 13 đơn Khối lượng 0 kg Số lượng 34 món Đã thu 310.000 đ Chưa thu 1,47 …" at bounding box center [680, 119] width 1252 height 49
click at [892, 107] on div "Đơn hàng 13 đơn Khối lượng 0 kg Số lượng 34 món Đã thu 310.000 đ Chưa thu 1,47 …" at bounding box center [680, 119] width 1252 height 49
click at [675, 69] on button "Tổng kho gửi" at bounding box center [718, 63] width 97 height 33
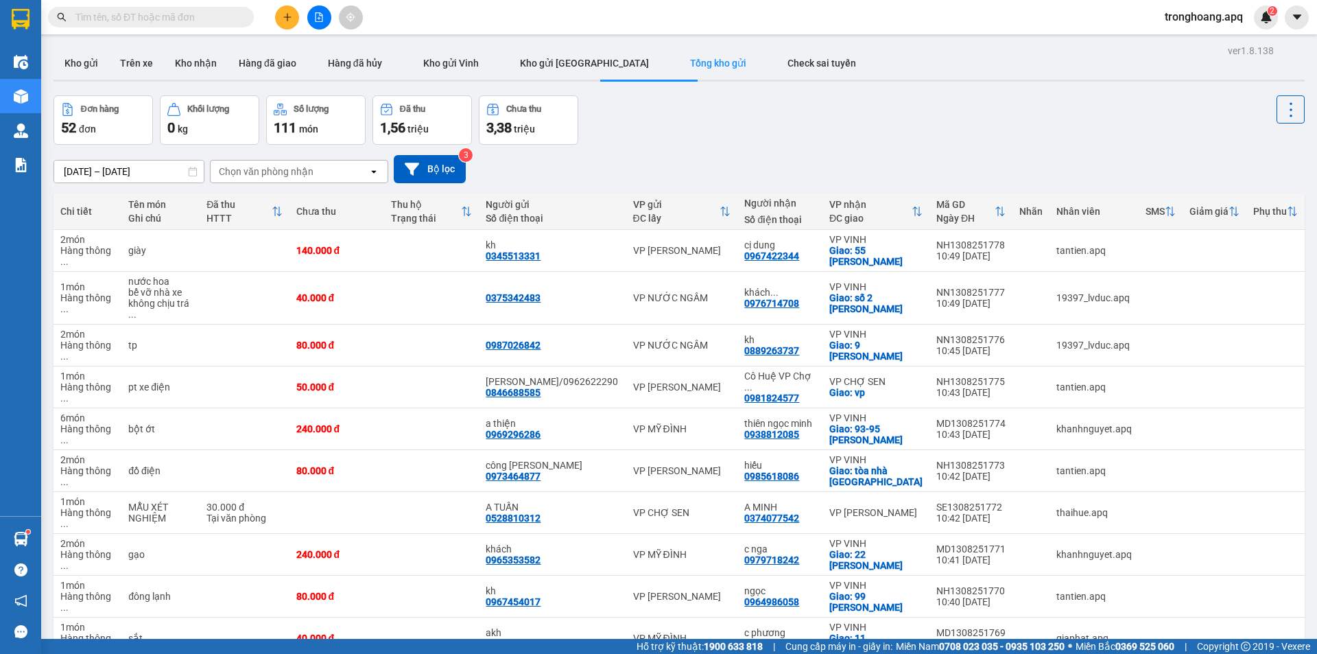
click at [593, 159] on div "[DATE] – [DATE] Press the down arrow key to interact with the calendar and sele…" at bounding box center [680, 169] width 1252 height 28
click at [194, 59] on button "Kho nhận" at bounding box center [196, 63] width 64 height 33
type input "[DATE] – [DATE]"
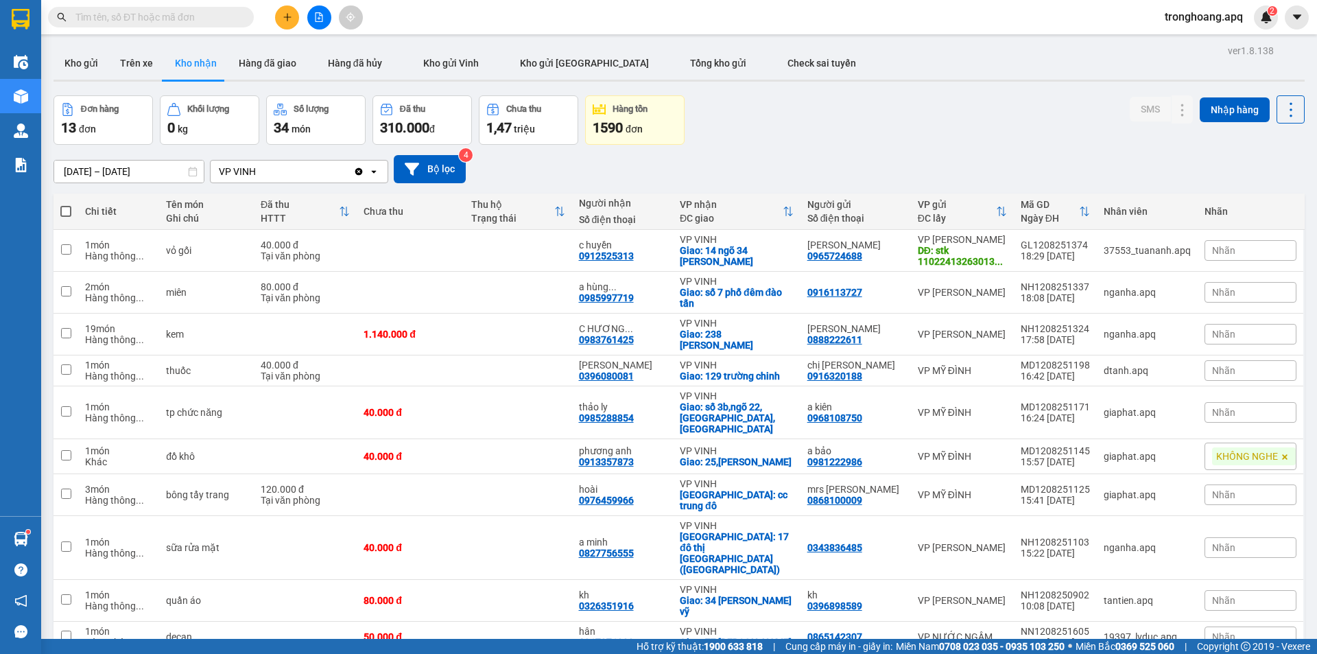
click at [669, 145] on div "[DATE] – [DATE] Press the down arrow key to interact with the calendar and sele…" at bounding box center [680, 169] width 1252 height 49
click at [100, 71] on button "Kho gửi" at bounding box center [82, 63] width 56 height 33
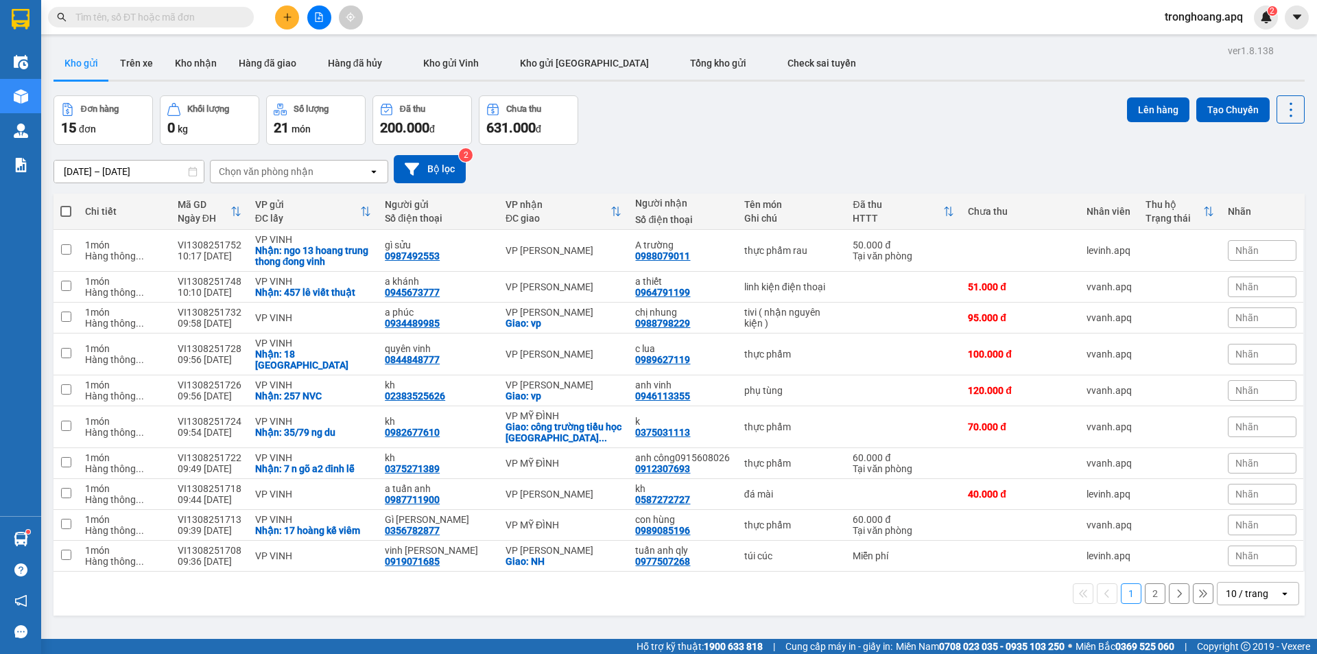
drag, startPoint x: 641, startPoint y: 160, endPoint x: 591, endPoint y: 137, distance: 55.0
click at [641, 156] on div "[DATE] – [DATE] Press the down arrow key to interact with the calendar and sele…" at bounding box center [680, 169] width 1252 height 28
click at [186, 54] on button "Kho nhận" at bounding box center [196, 63] width 64 height 33
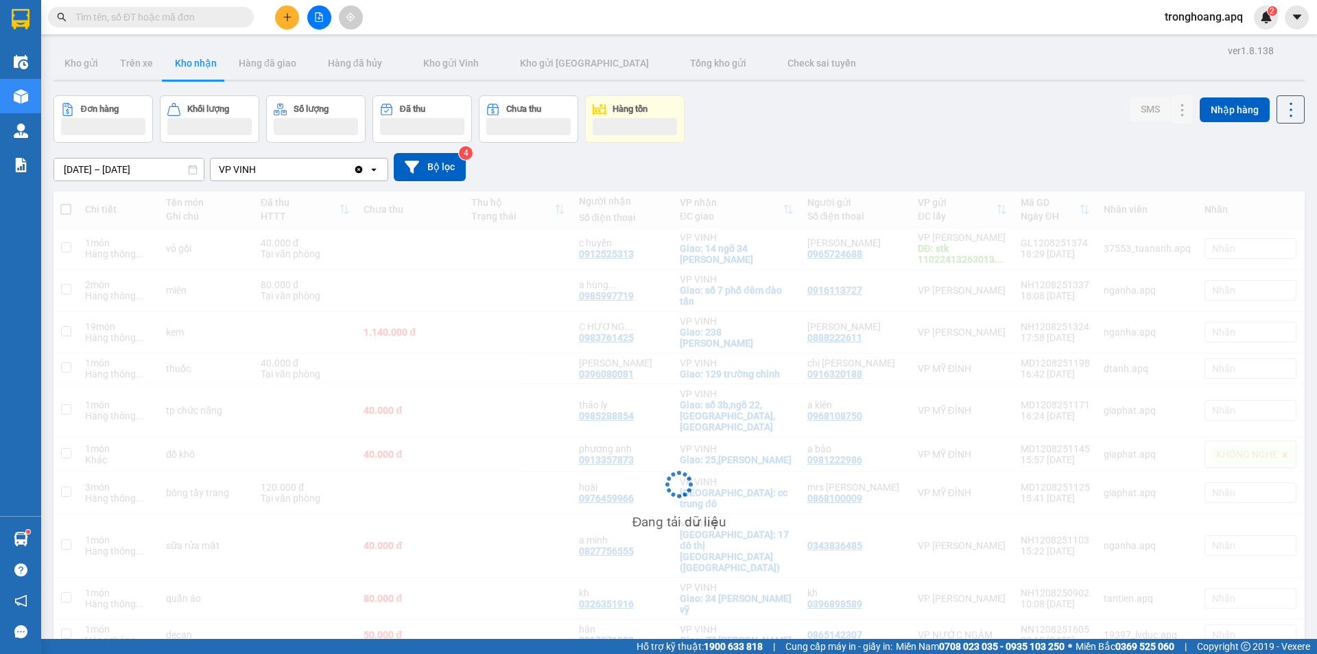
click at [769, 145] on div "[DATE] – [DATE] Press the down arrow key to interact with the calendar and sele…" at bounding box center [680, 167] width 1252 height 49
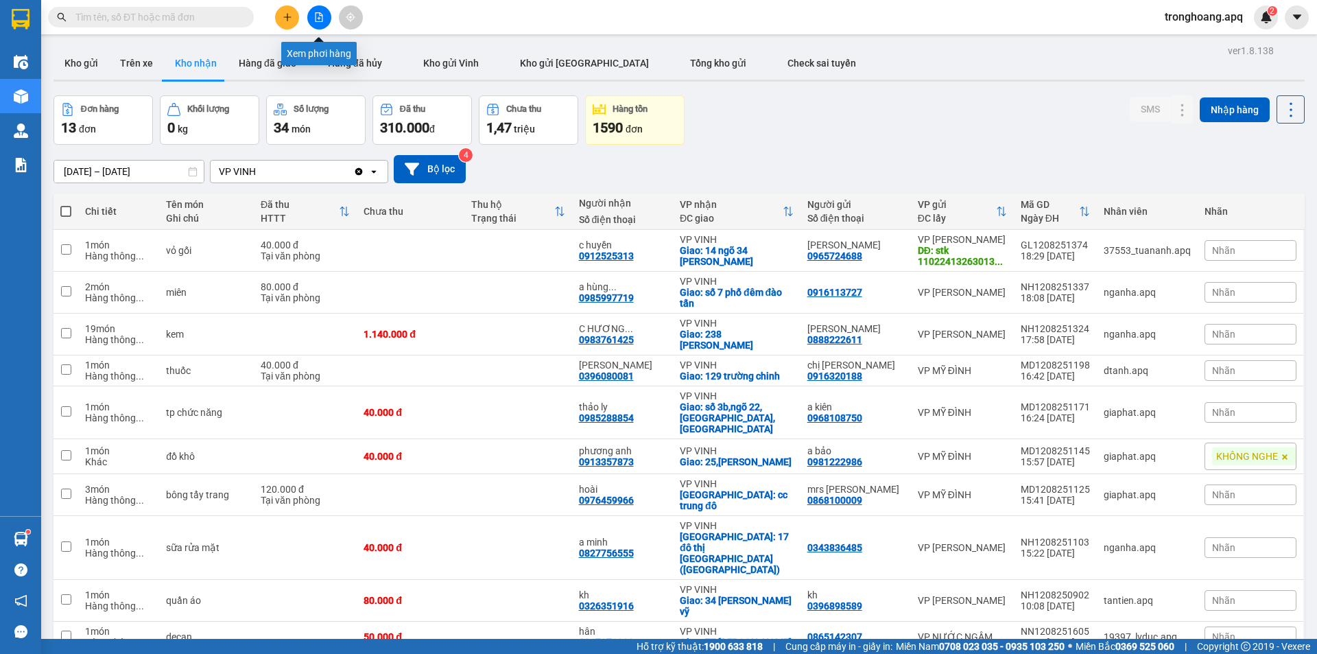
click at [321, 16] on icon "file-add" at bounding box center [319, 17] width 10 height 10
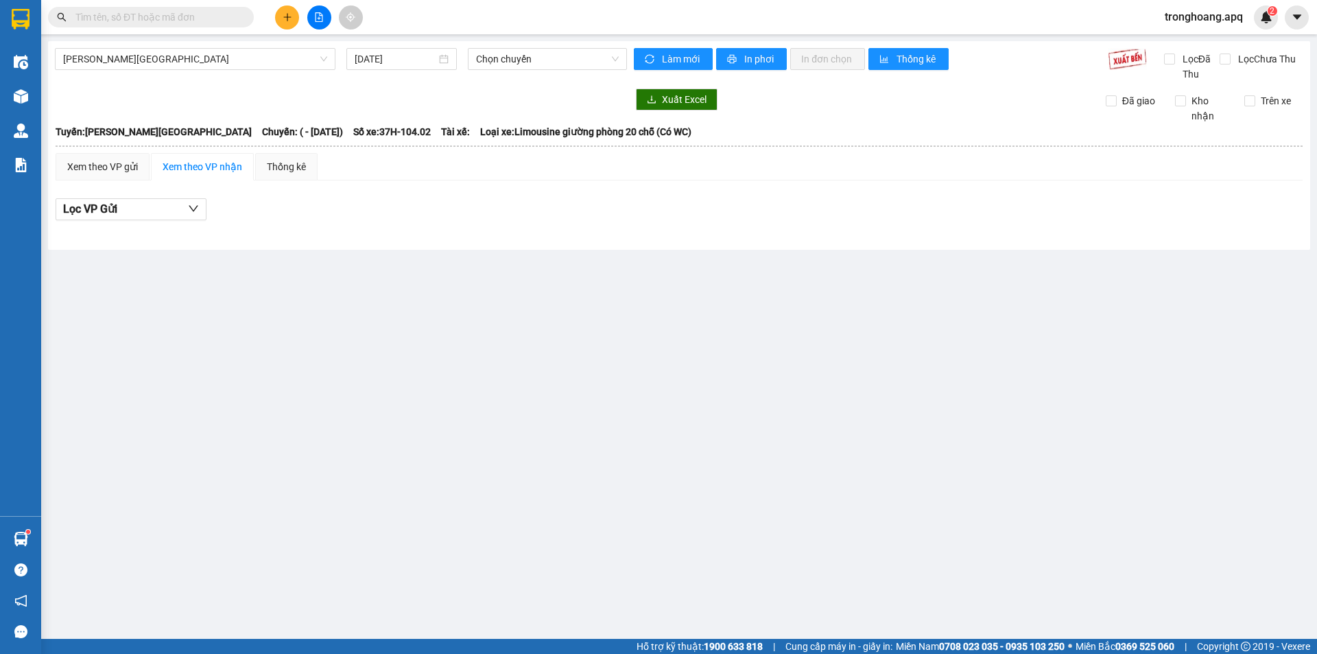
click at [34, 91] on div "Kho hàng mới" at bounding box center [20, 96] width 41 height 34
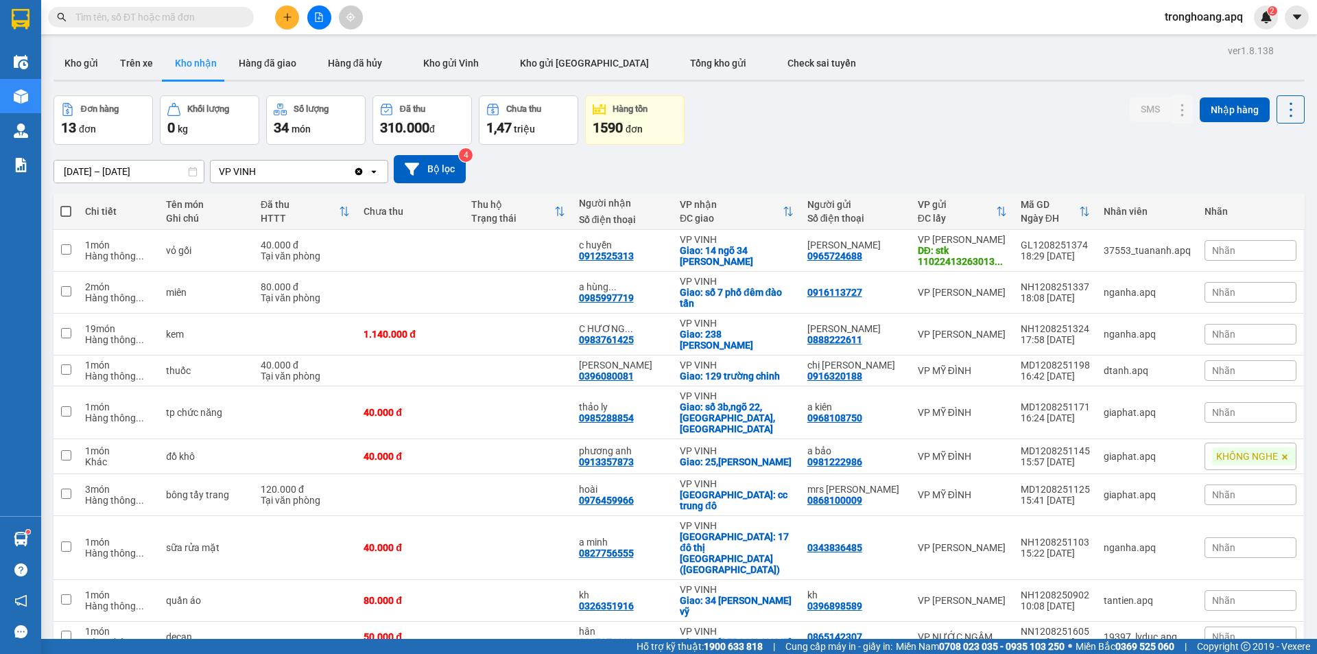
click at [187, 54] on button "Kho nhận" at bounding box center [196, 63] width 64 height 33
click at [86, 172] on input "[DATE] – [DATE]" at bounding box center [129, 172] width 150 height 22
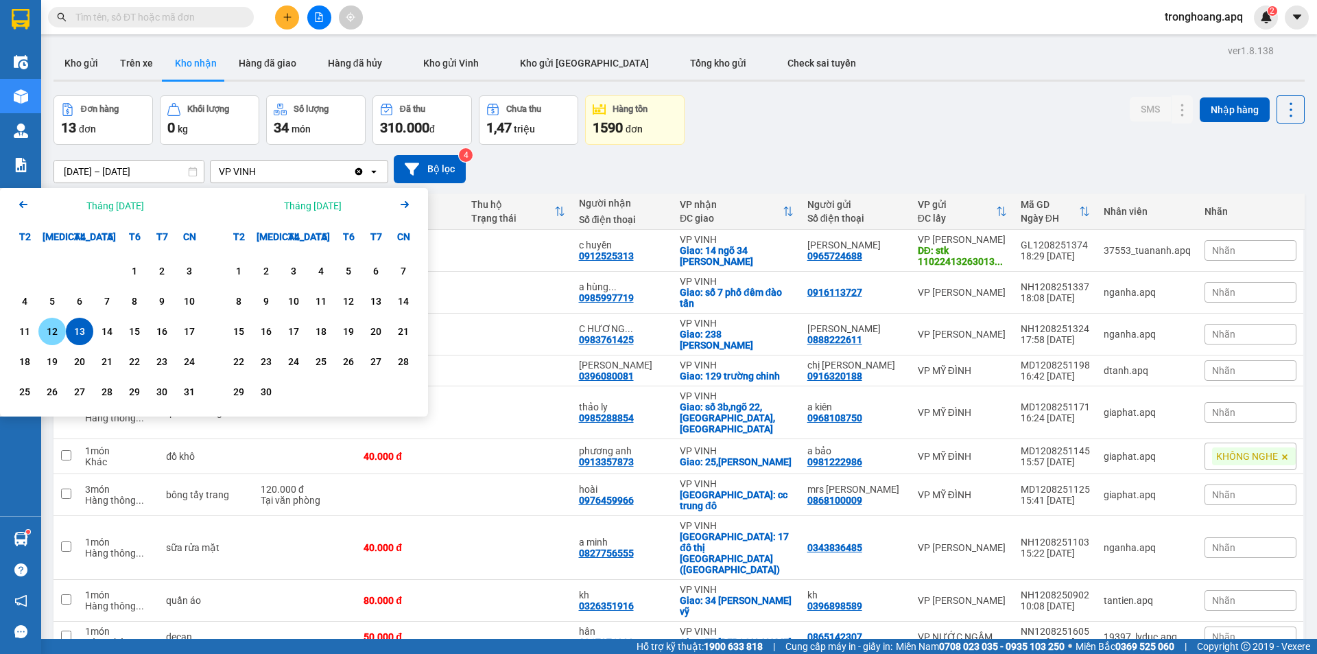
click at [54, 328] on div "12" at bounding box center [52, 331] width 19 height 16
click at [80, 331] on div "13" at bounding box center [79, 331] width 19 height 16
type input "[DATE] – [DATE]"
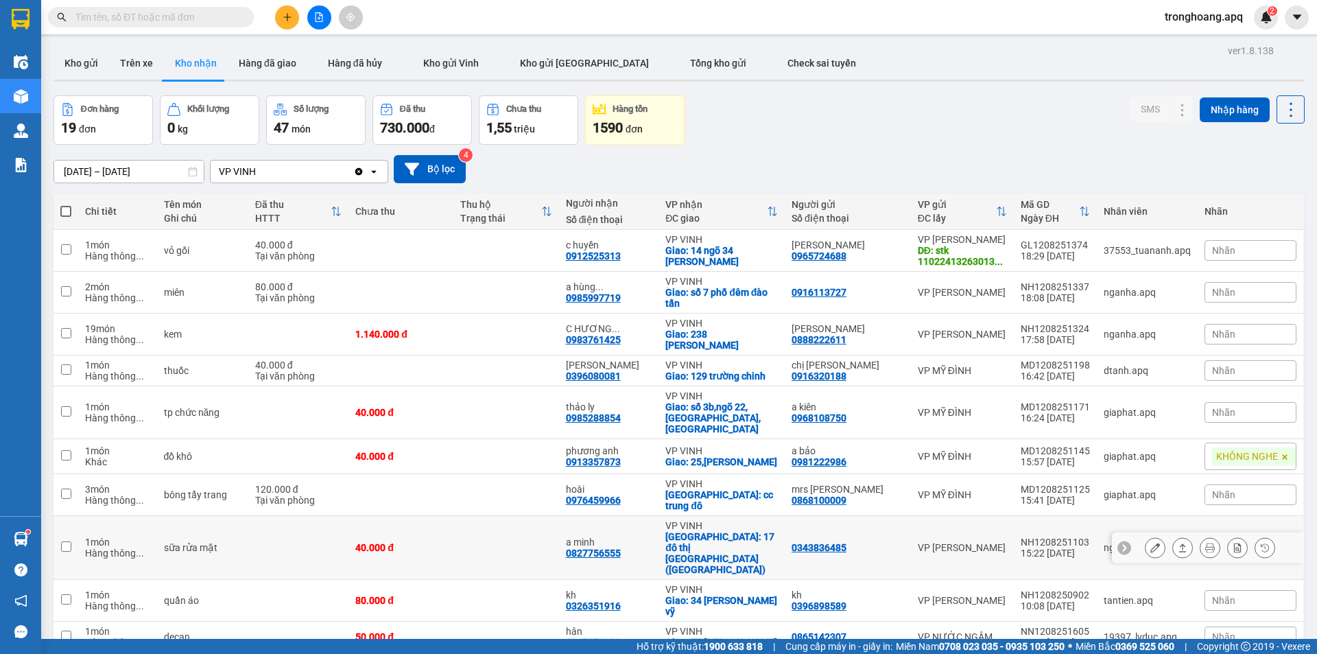
scroll to position [315, 0]
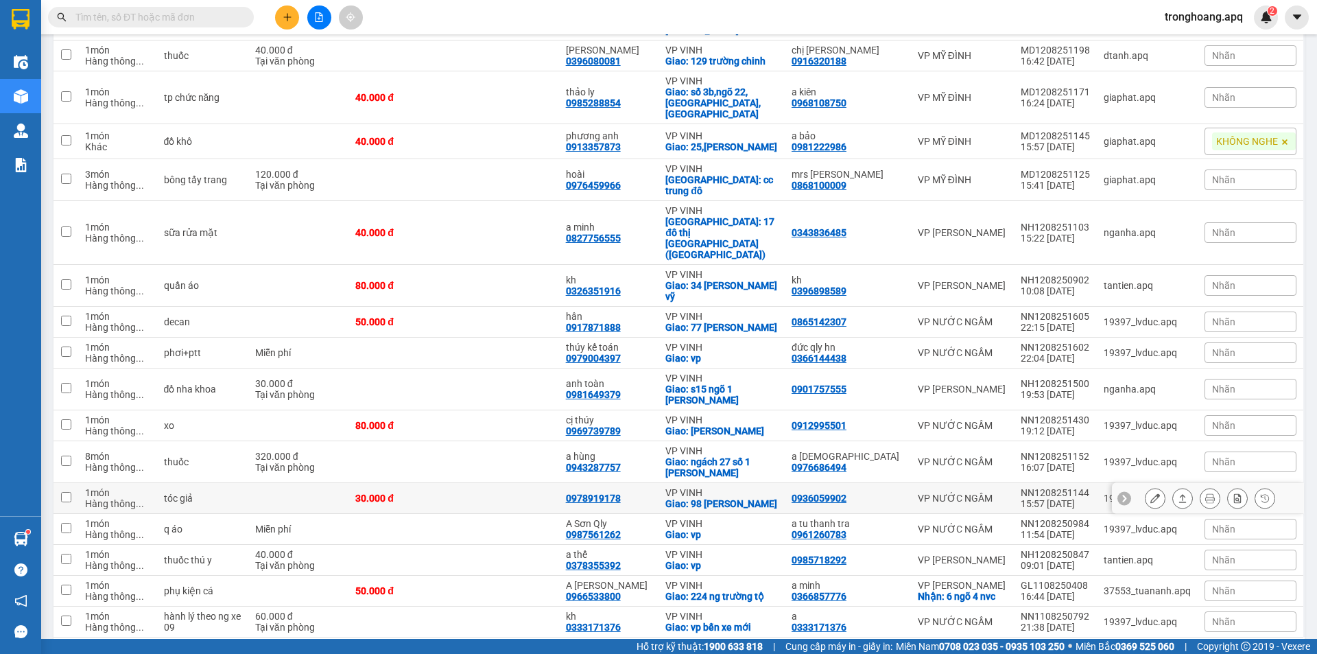
click at [1151, 493] on icon at bounding box center [1156, 498] width 10 height 10
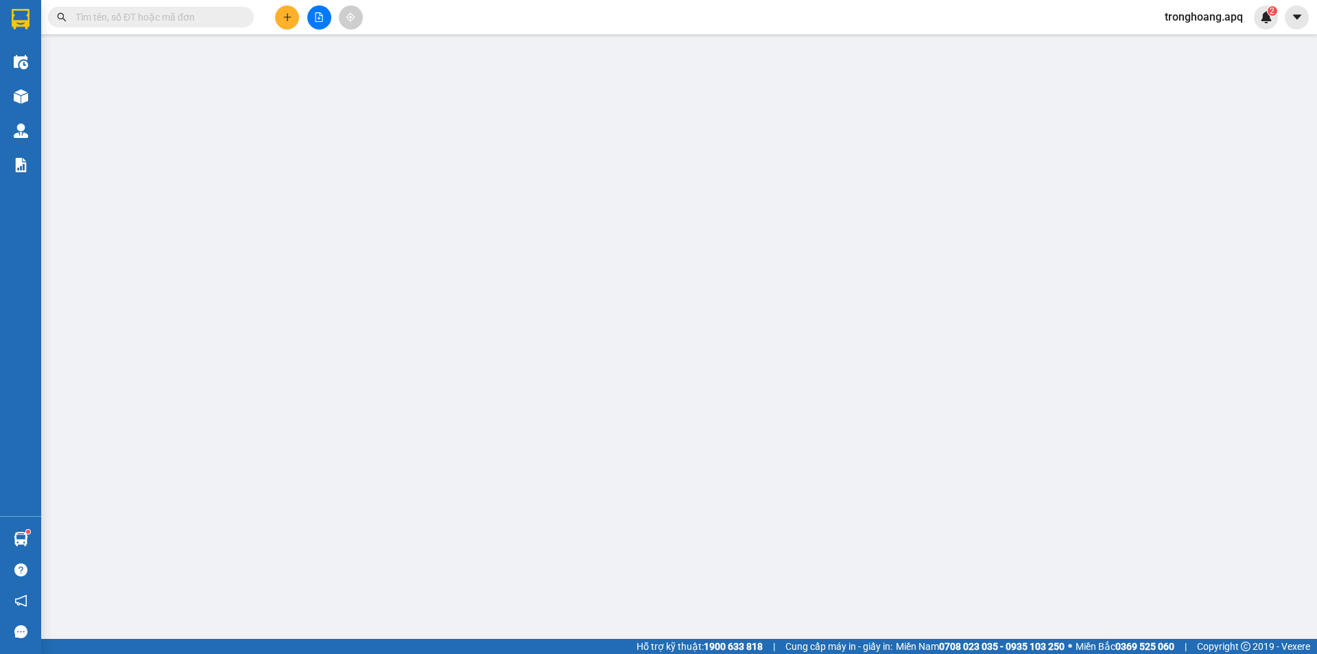
type input "0936059902"
type input "0978919178"
checkbox input "true"
type input "98 [PERSON_NAME]"
type input "30.000"
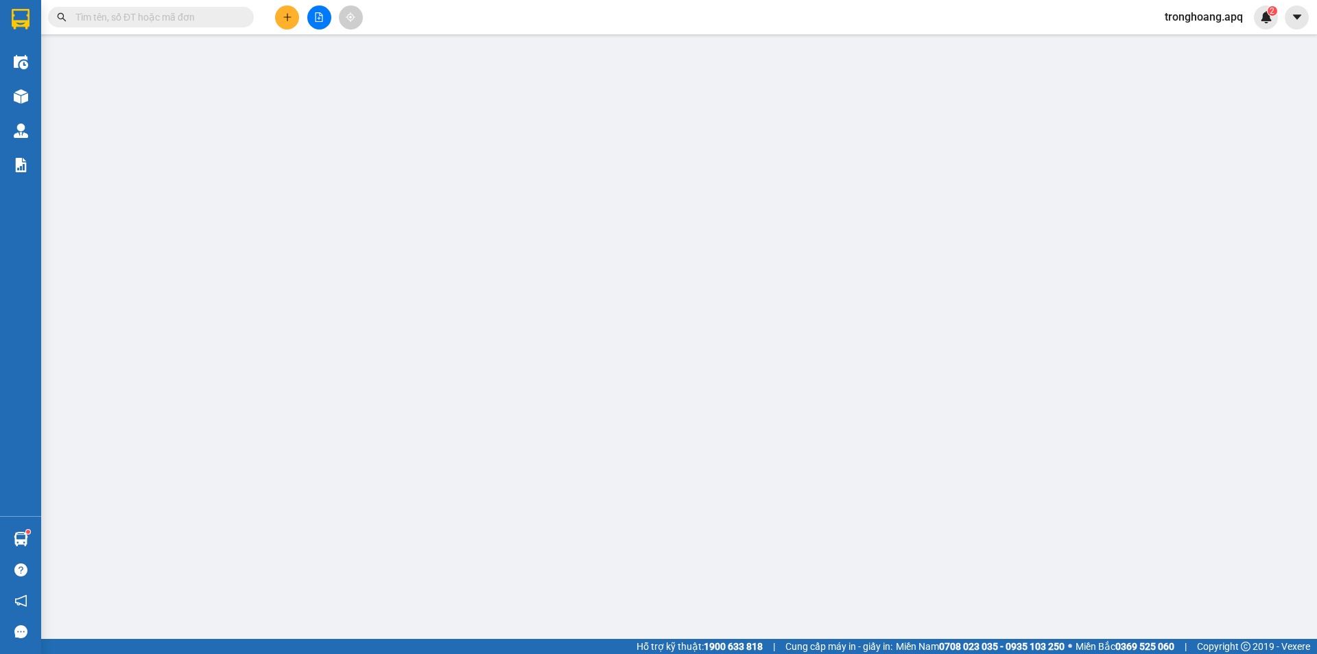
type input "30.000"
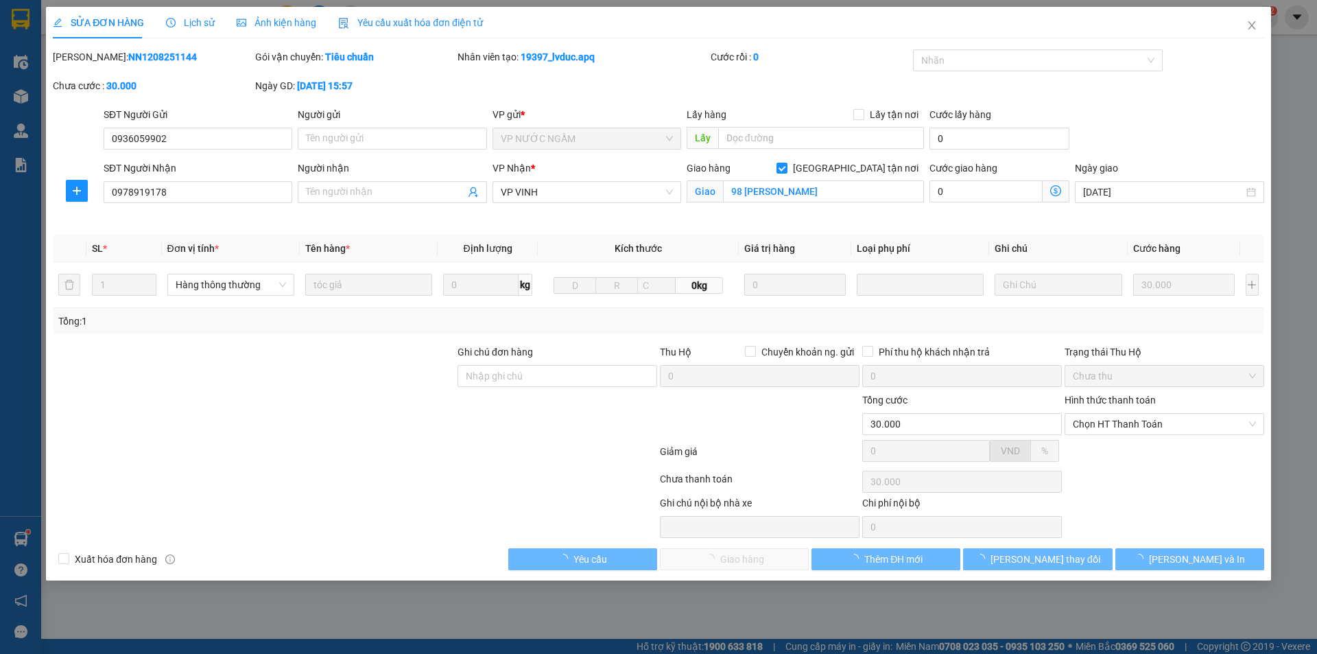
click at [185, 25] on span "Lịch sử" at bounding box center [190, 22] width 49 height 11
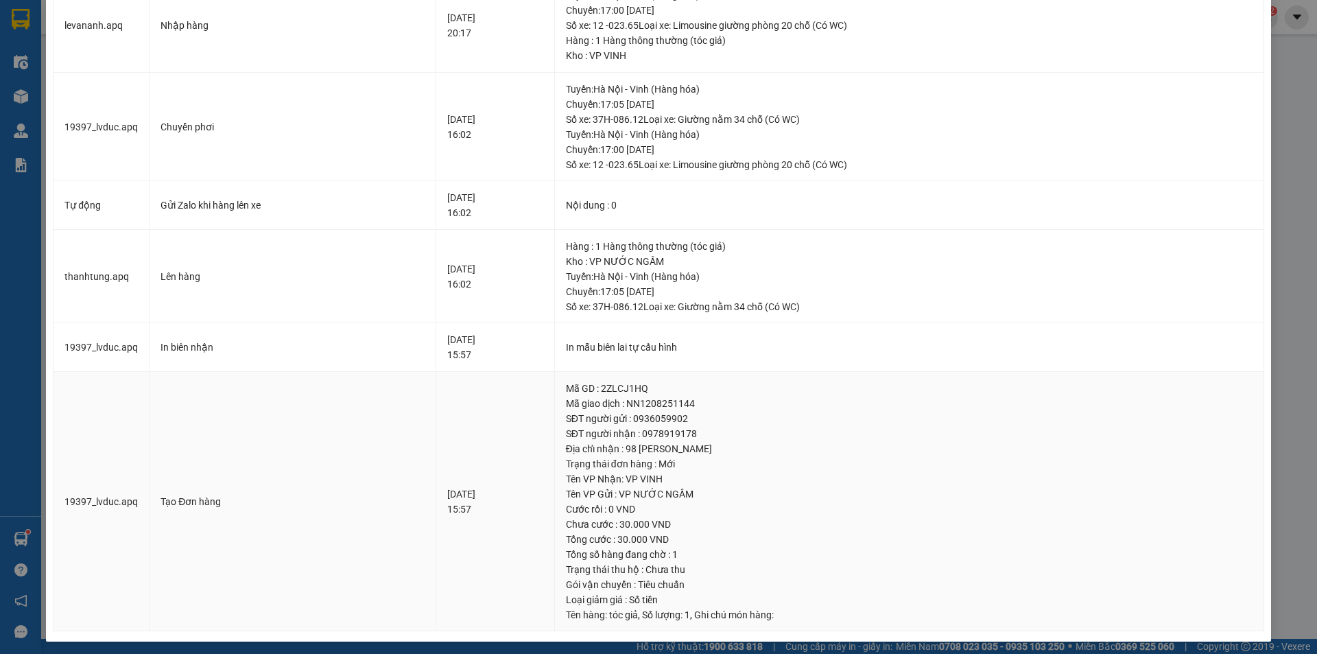
scroll to position [210, 0]
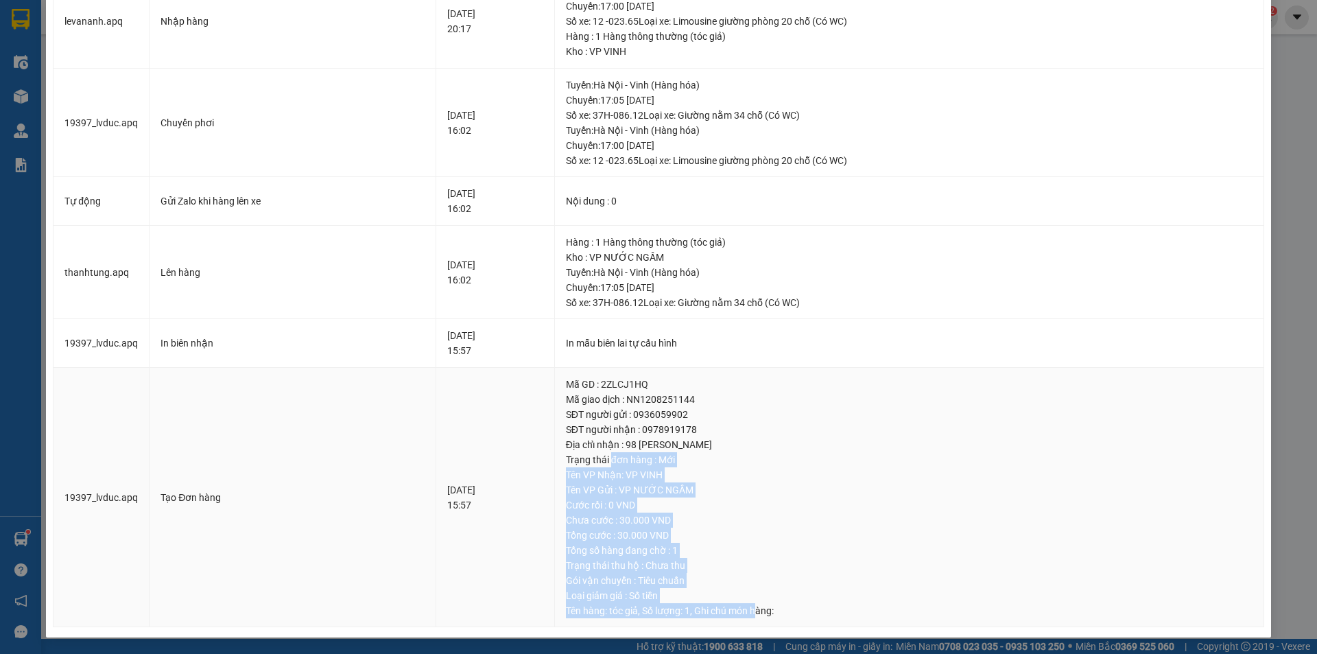
drag, startPoint x: 784, startPoint y: 610, endPoint x: 636, endPoint y: 458, distance: 212.0
click at [636, 458] on td "Mã GD : 2ZLCJ1HQ Mã giao dịch : NN1208251144 SĐT người gửi : 0936059902 SĐT ngư…" at bounding box center [909, 498] width 709 height 260
click at [635, 458] on div "Trạng thái đơn hàng : Mới" at bounding box center [909, 459] width 687 height 15
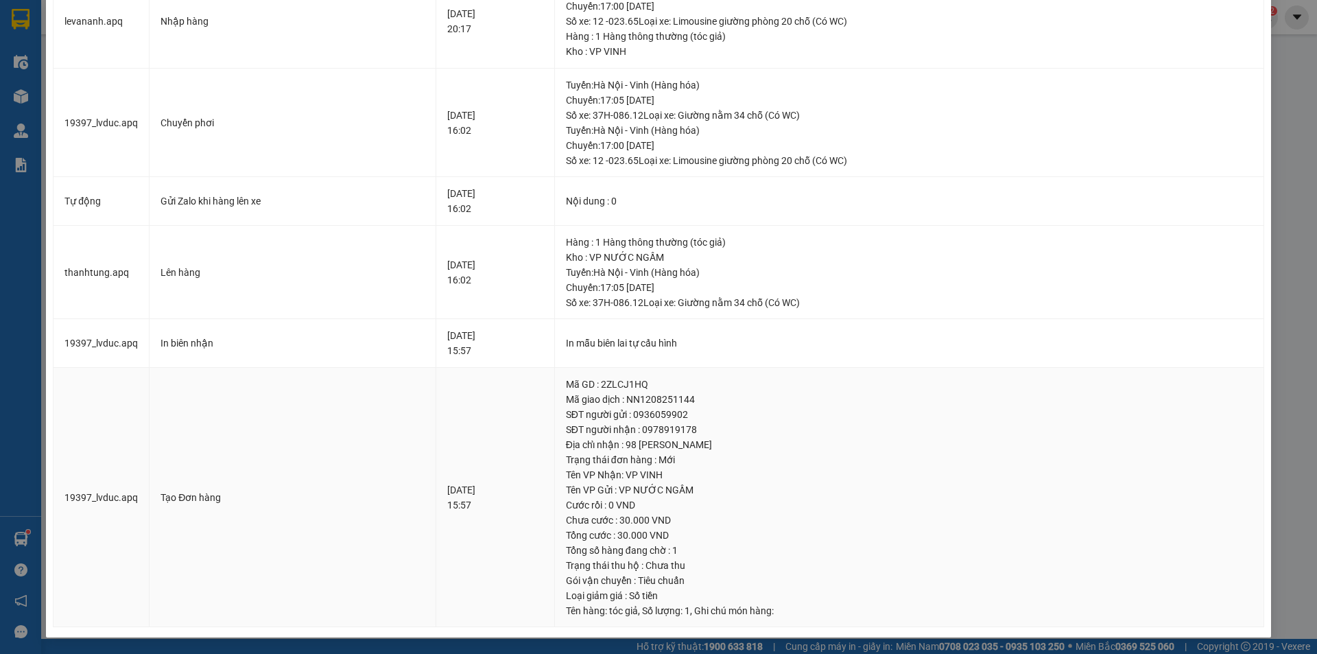
click at [631, 437] on div "Địa chỉ nhận : 98 [PERSON_NAME]" at bounding box center [909, 444] width 687 height 15
drag, startPoint x: 613, startPoint y: 378, endPoint x: 685, endPoint y: 419, distance: 82.4
click at [684, 419] on td "Mã GD : 2ZLCJ1HQ Mã giao dịch : NN1208251144 SĐT người gửi : 0936059902 SĐT ngư…" at bounding box center [909, 498] width 709 height 260
click at [685, 419] on div "SĐT người gửi : 0936059902" at bounding box center [909, 414] width 687 height 15
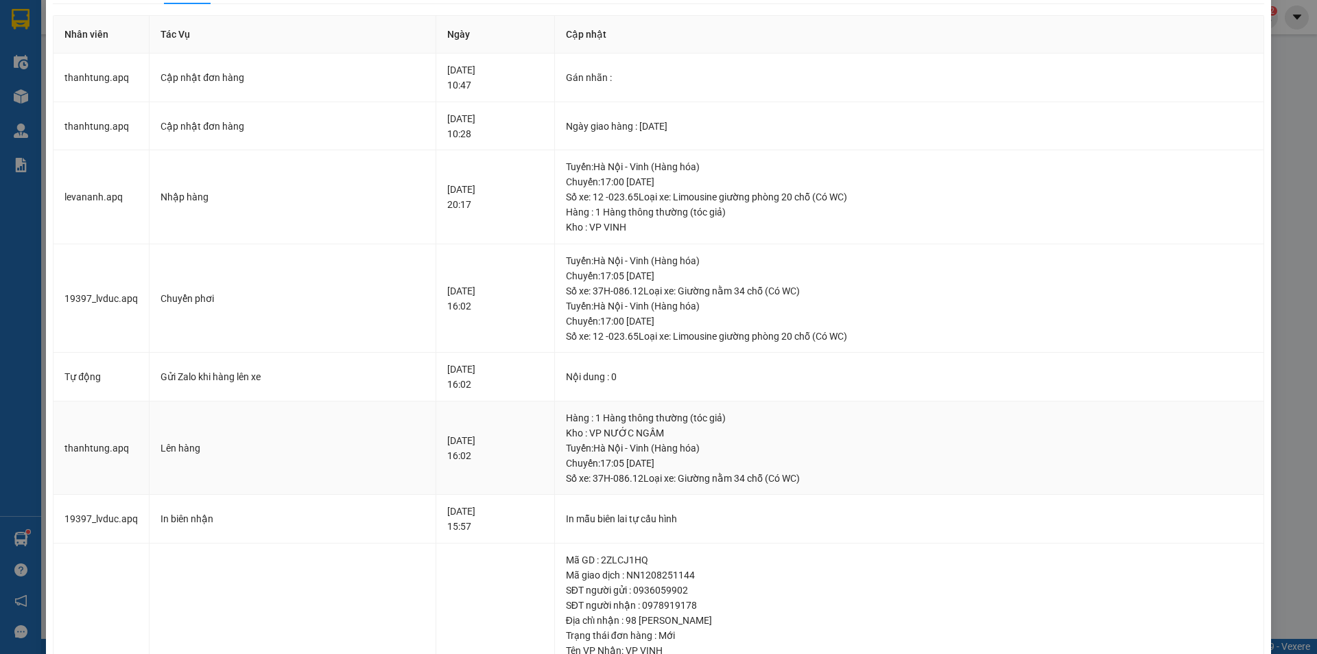
scroll to position [0, 0]
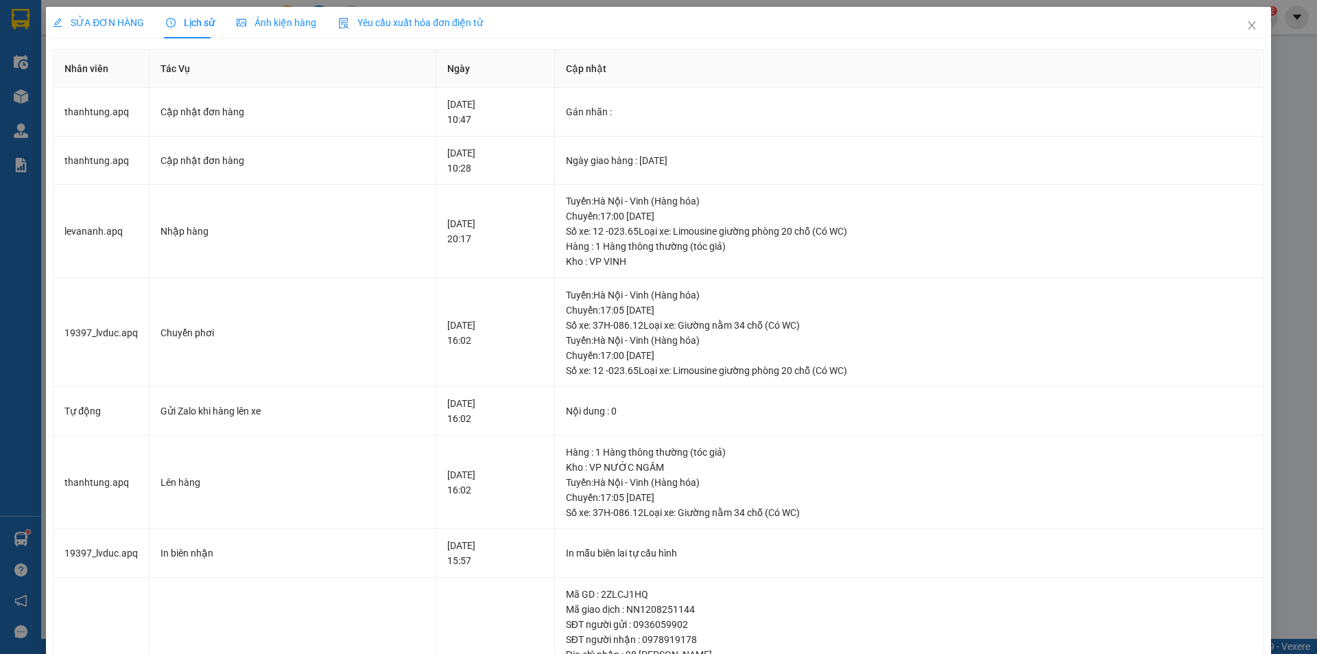
click at [119, 17] on span "SỬA ĐƠN HÀNG" at bounding box center [98, 22] width 91 height 11
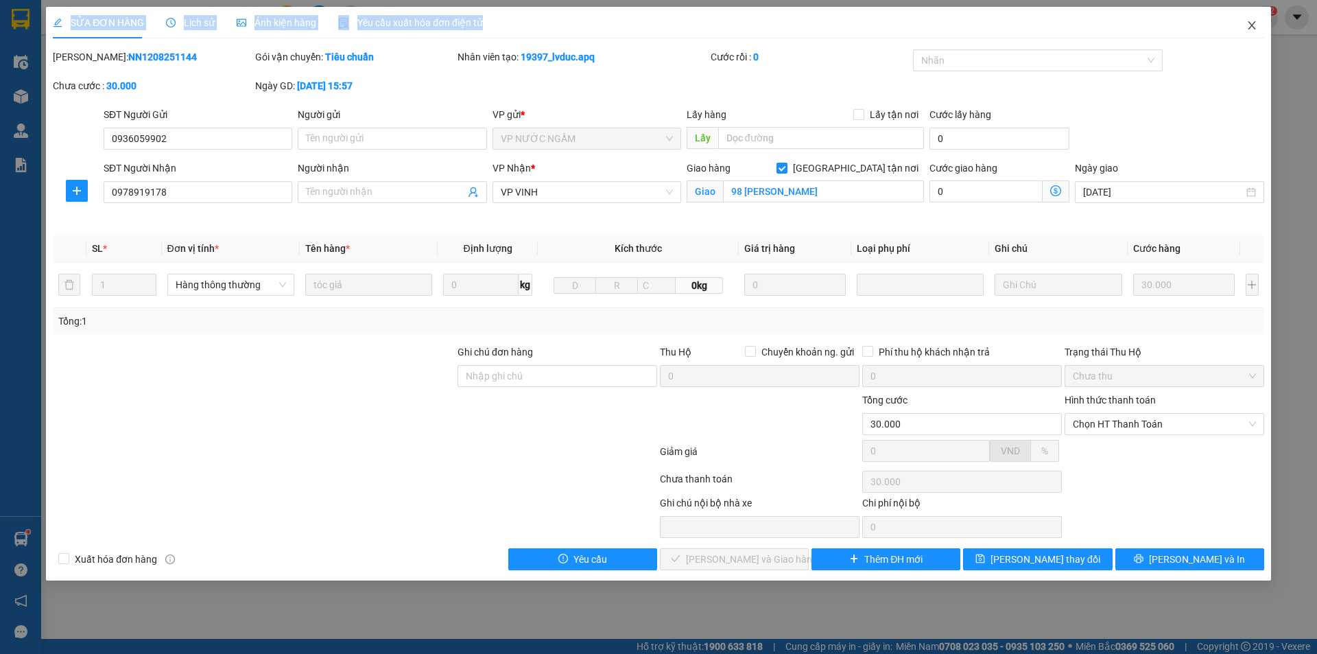
click at [1243, 26] on div "SỬA ĐƠN HÀNG Lịch sử Ảnh kiện hàng Yêu cầu xuất hóa đơn điện tử Total Paid Fee …" at bounding box center [658, 327] width 1317 height 654
click at [1250, 26] on icon "close" at bounding box center [1252, 25] width 11 height 11
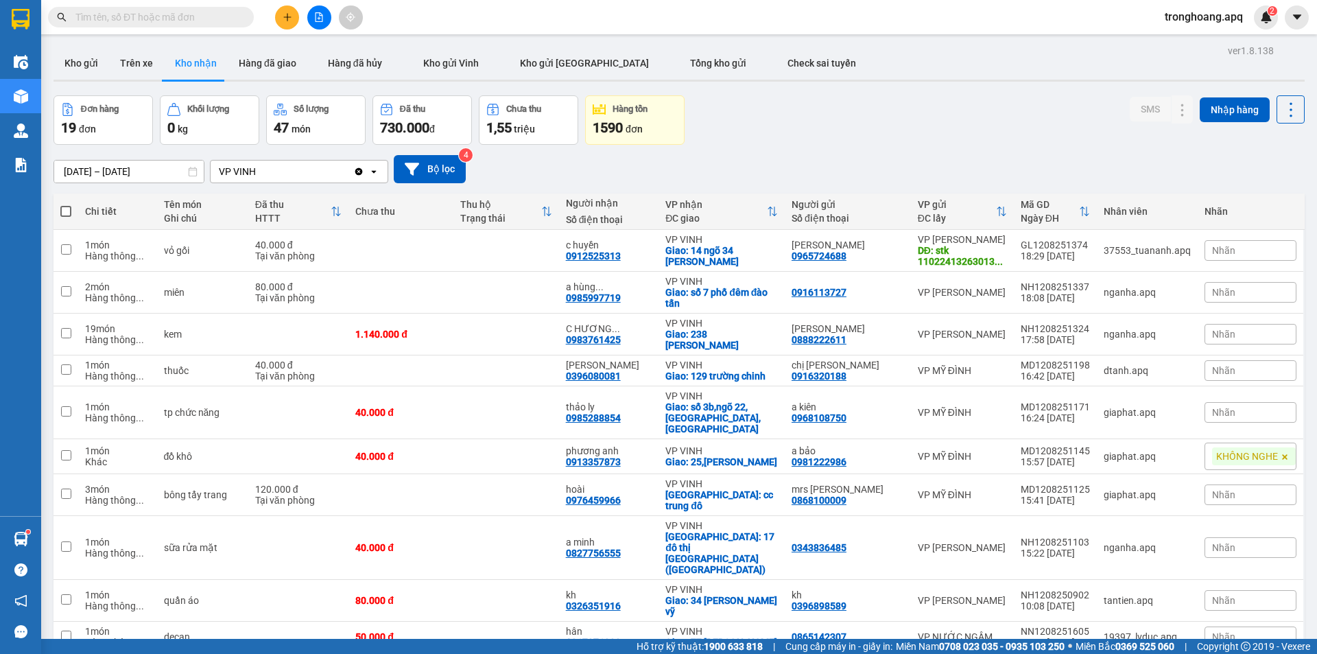
click at [907, 110] on div "Đơn hàng 19 đơn Khối lượng 0 kg Số lượng 47 món Đã thu 730.000 đ Chưa thu 1,55 …" at bounding box center [680, 119] width 1252 height 49
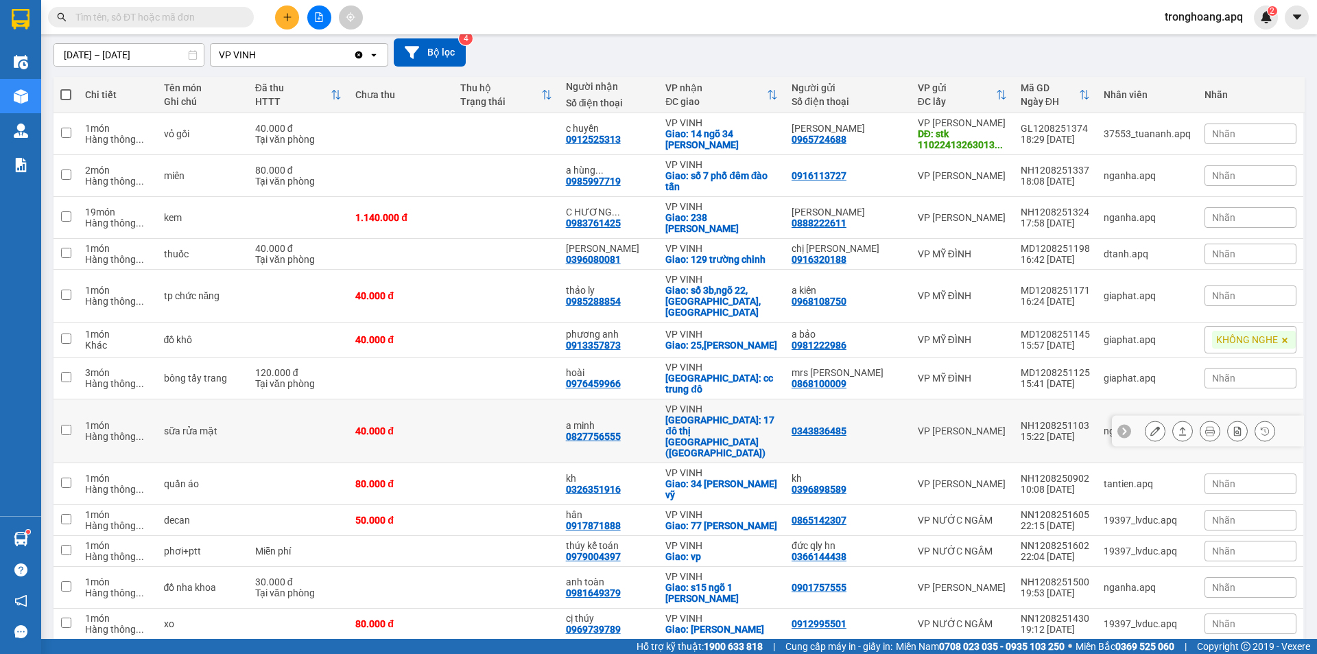
scroll to position [315, 0]
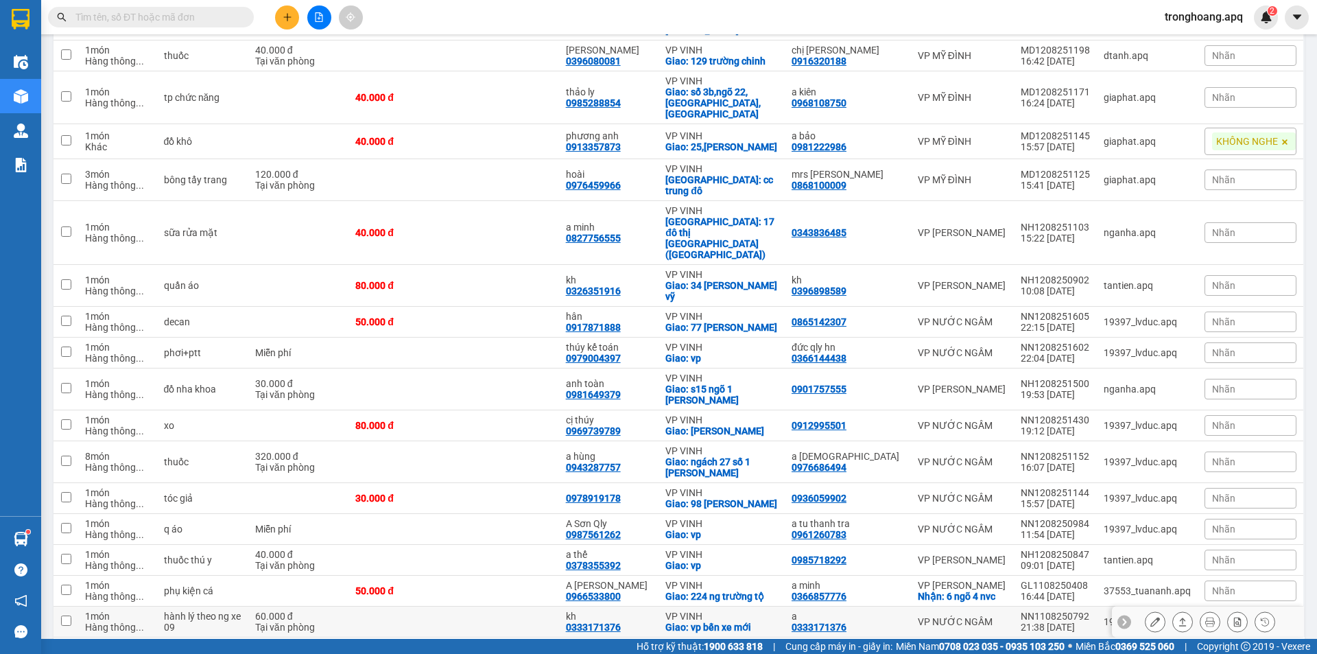
click at [621, 622] on div "0333171376" at bounding box center [593, 627] width 55 height 11
click at [507, 576] on td at bounding box center [506, 591] width 105 height 31
checkbox input "true"
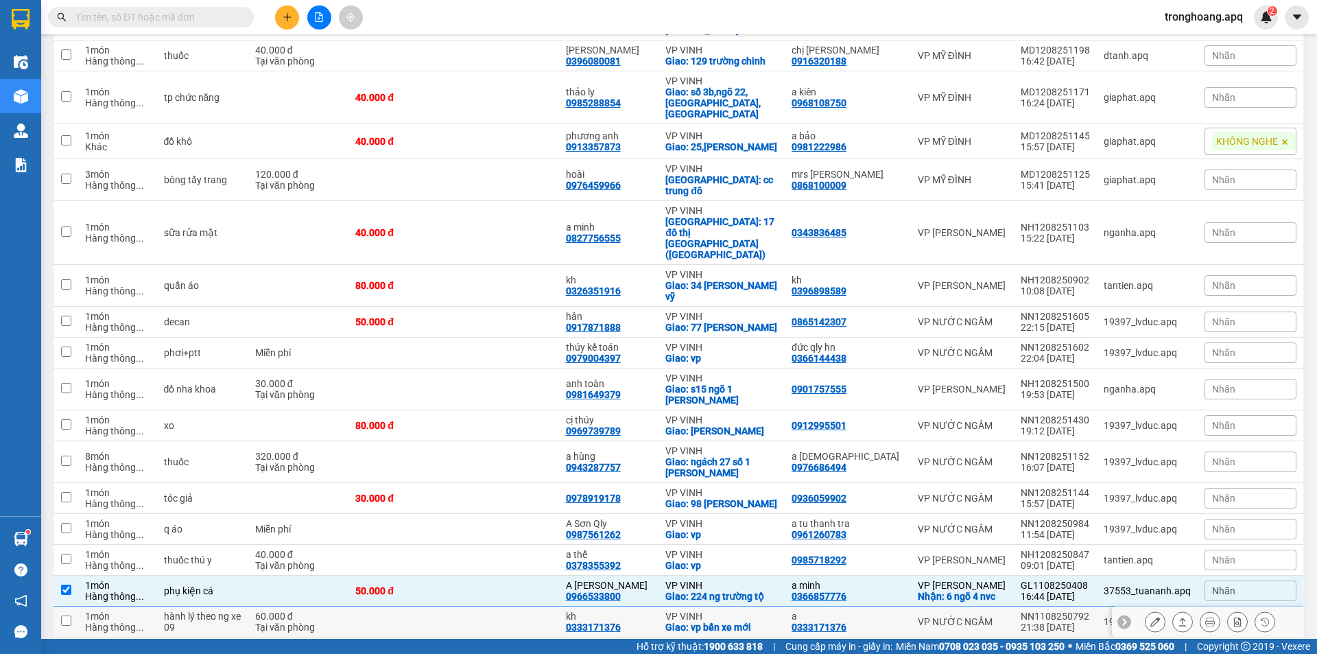
click at [508, 607] on td at bounding box center [506, 622] width 105 height 31
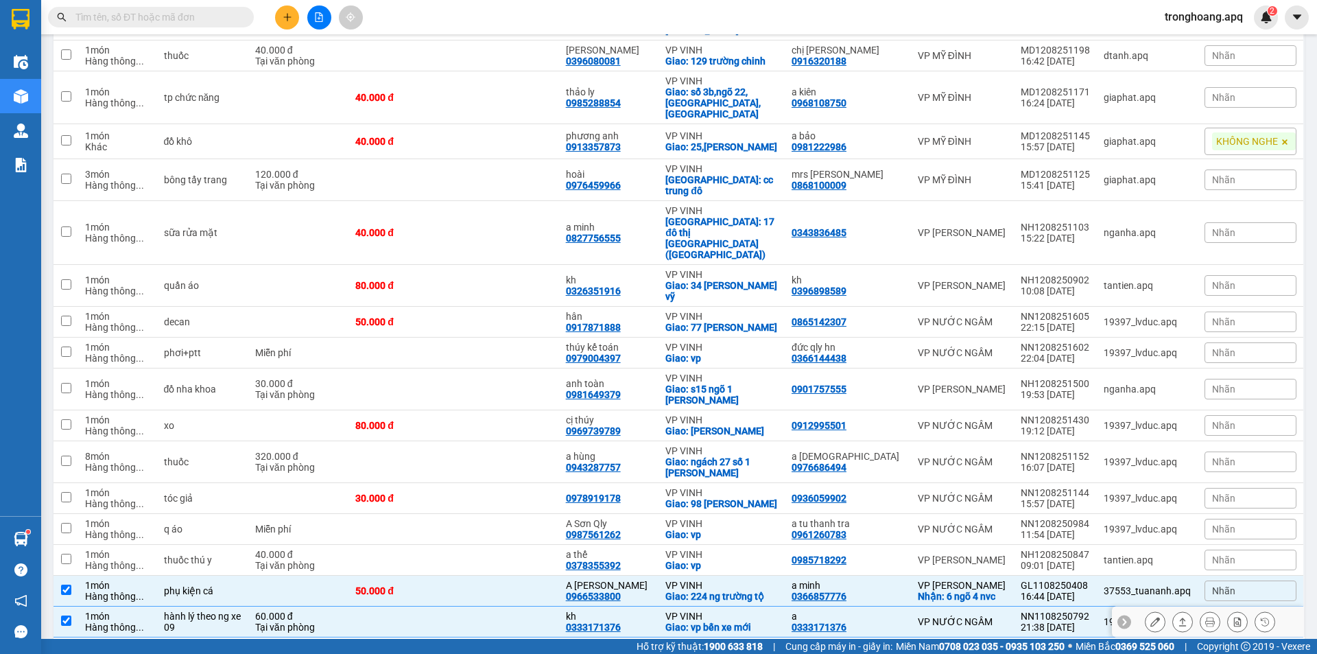
click at [509, 607] on td at bounding box center [506, 622] width 105 height 31
checkbox input "false"
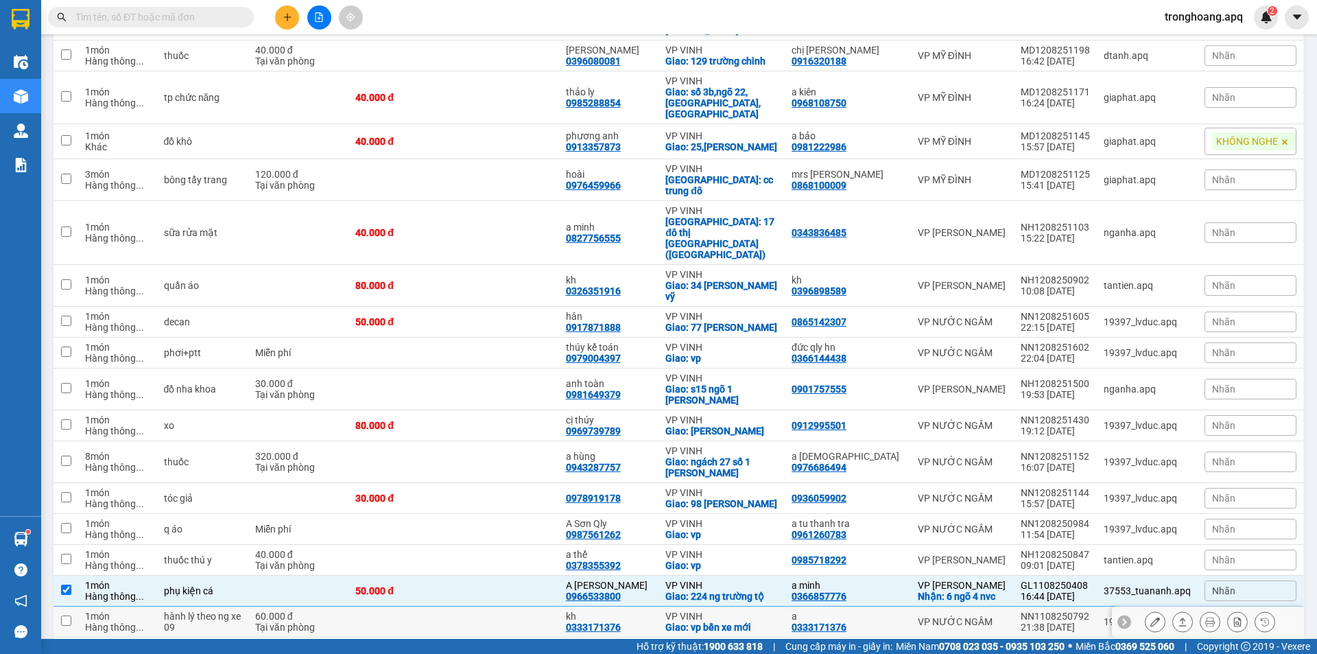
click at [503, 576] on td at bounding box center [506, 591] width 105 height 31
checkbox input "false"
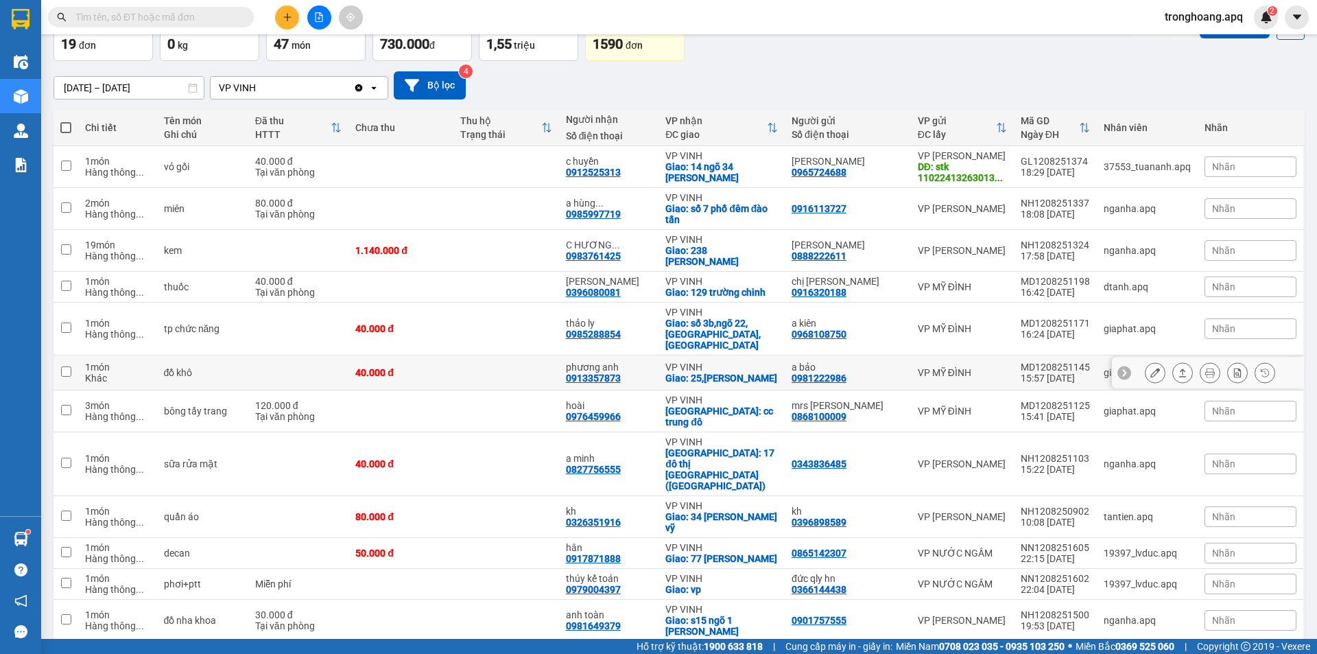
scroll to position [0, 0]
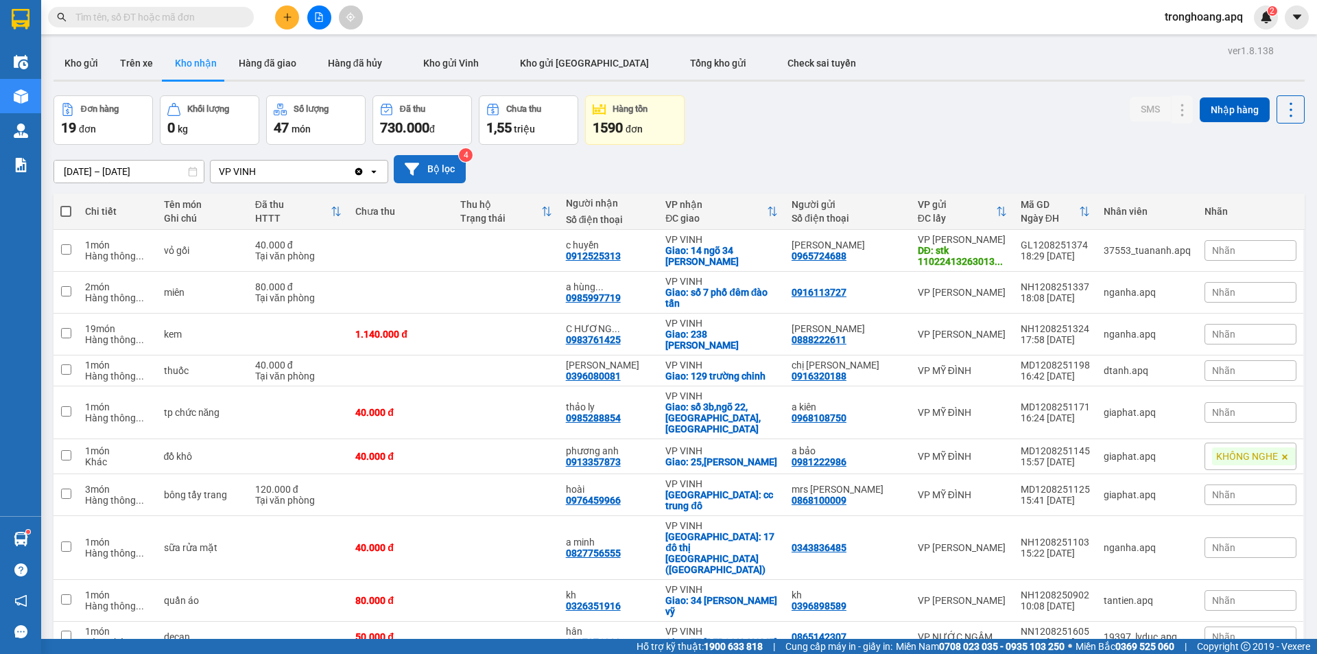
click at [436, 170] on button "Bộ lọc" at bounding box center [430, 169] width 72 height 28
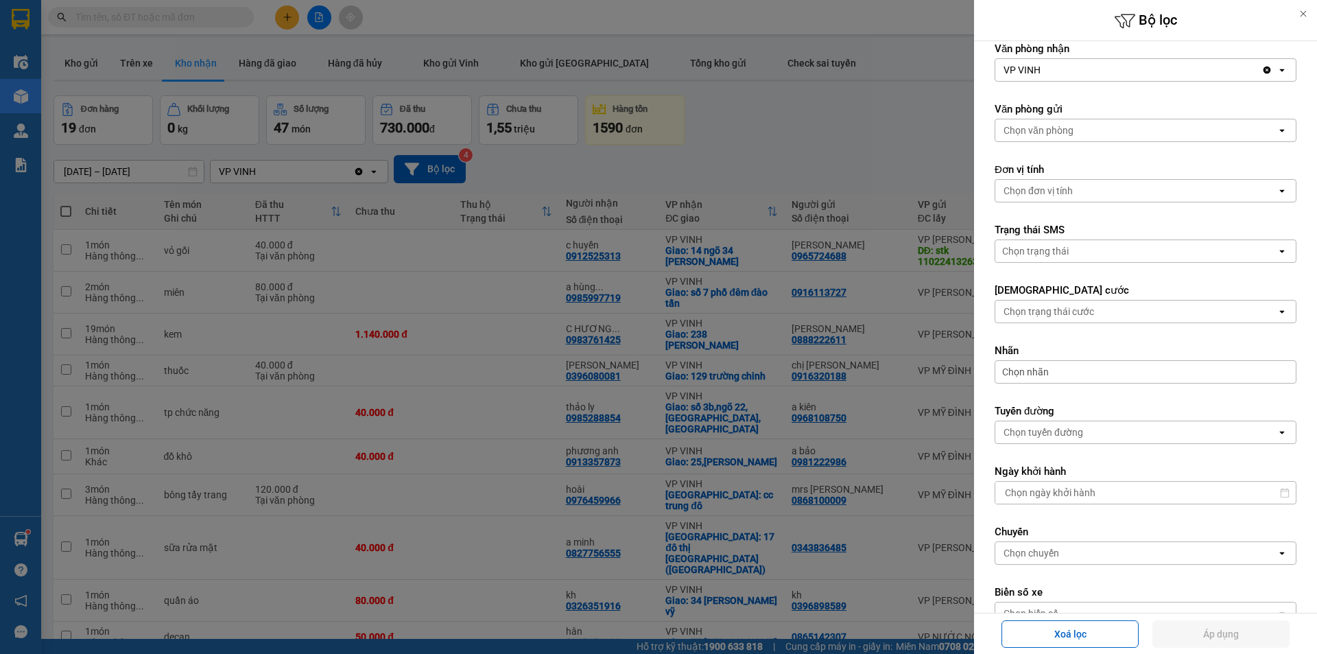
scroll to position [241, 0]
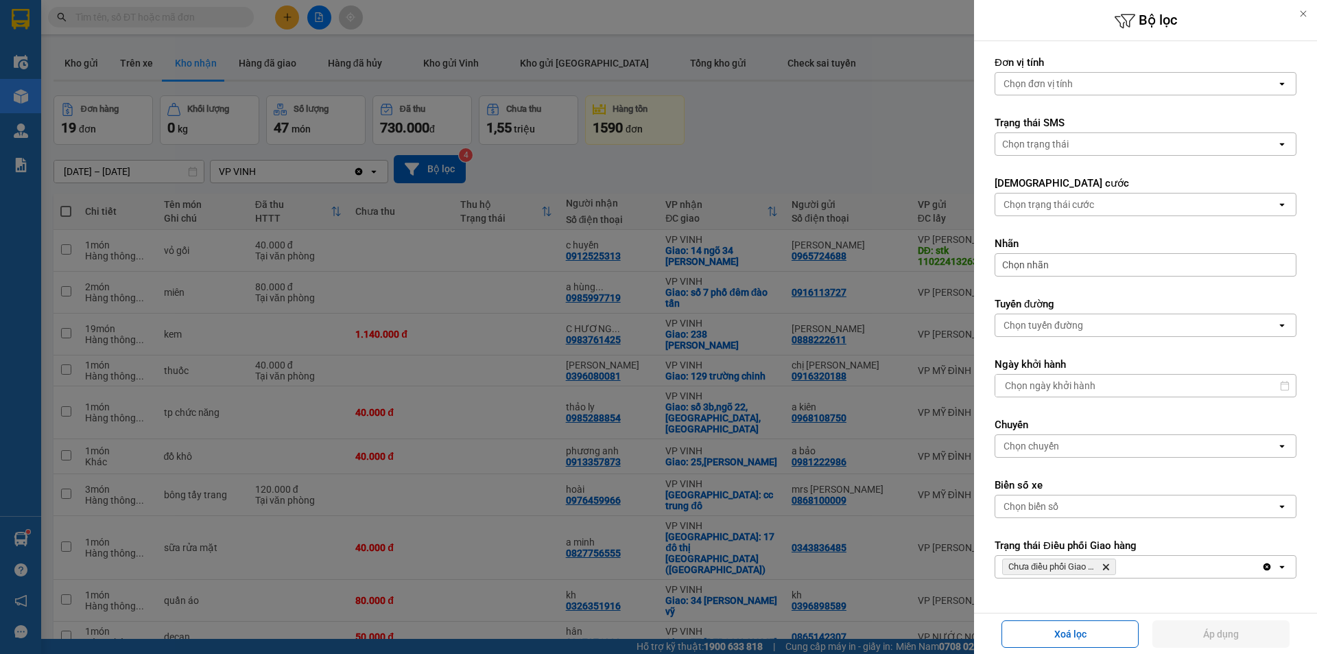
click at [851, 145] on div at bounding box center [658, 327] width 1317 height 654
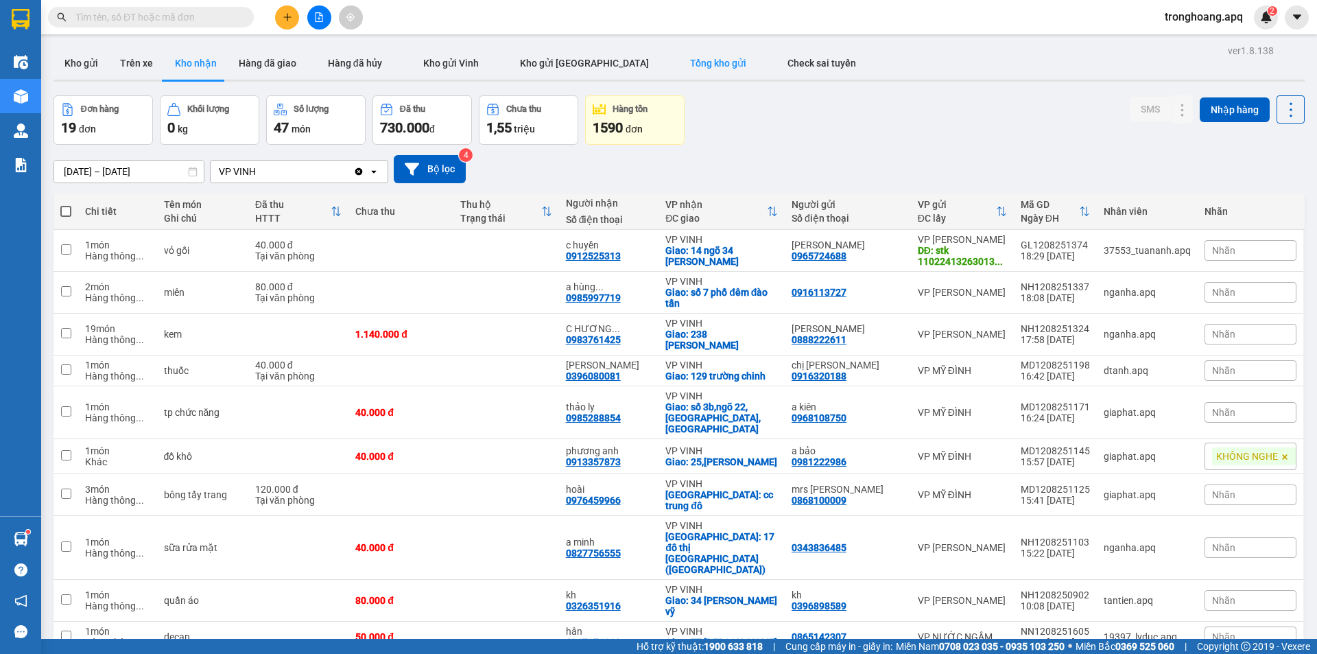
click at [688, 72] on button "Tổng kho gửi" at bounding box center [718, 63] width 97 height 33
type input "[DATE] – [DATE]"
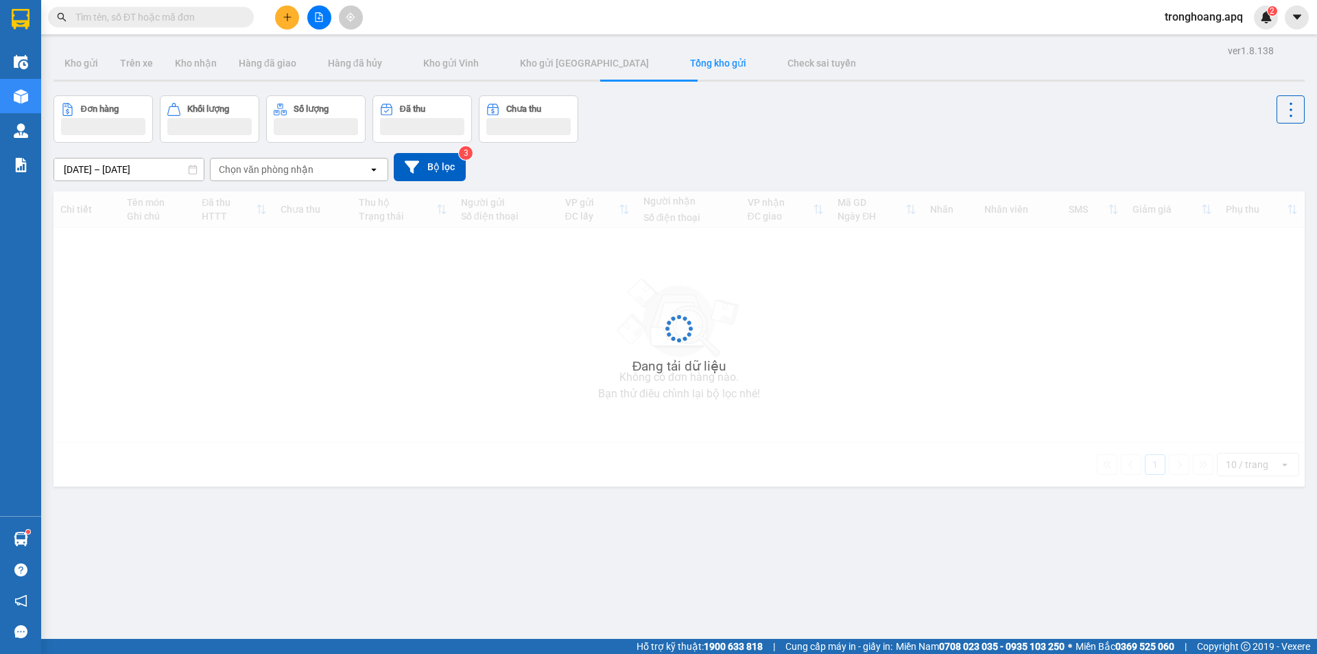
click at [736, 131] on div "Đơn hàng Khối lượng Số lượng Đã thu Chưa thu" at bounding box center [680, 118] width 1252 height 47
